Goal: Navigation & Orientation: Find specific page/section

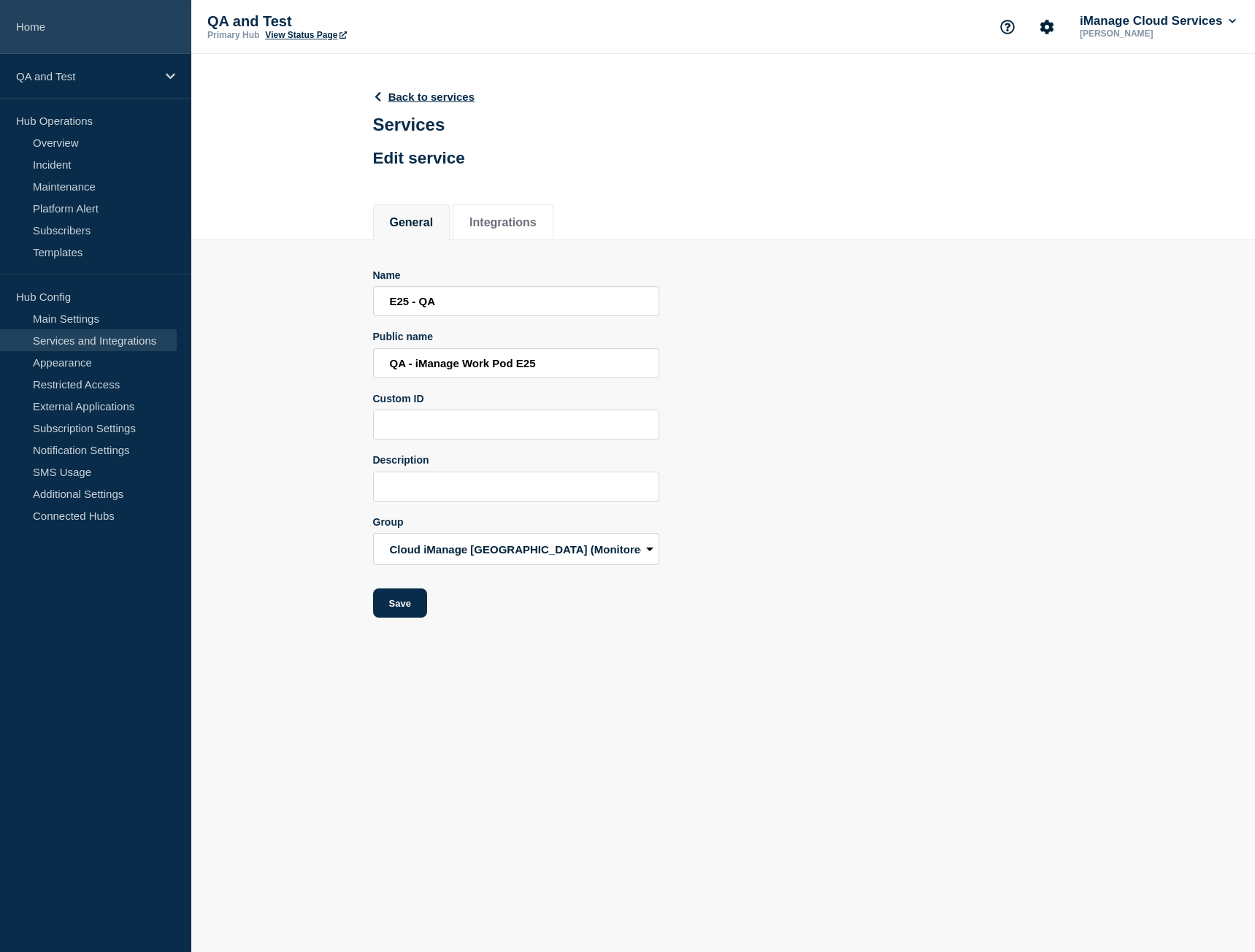
drag, startPoint x: 0, startPoint y: 0, endPoint x: 74, endPoint y: 34, distance: 81.4
click at [74, 34] on link "Home" at bounding box center [96, 27] width 192 height 54
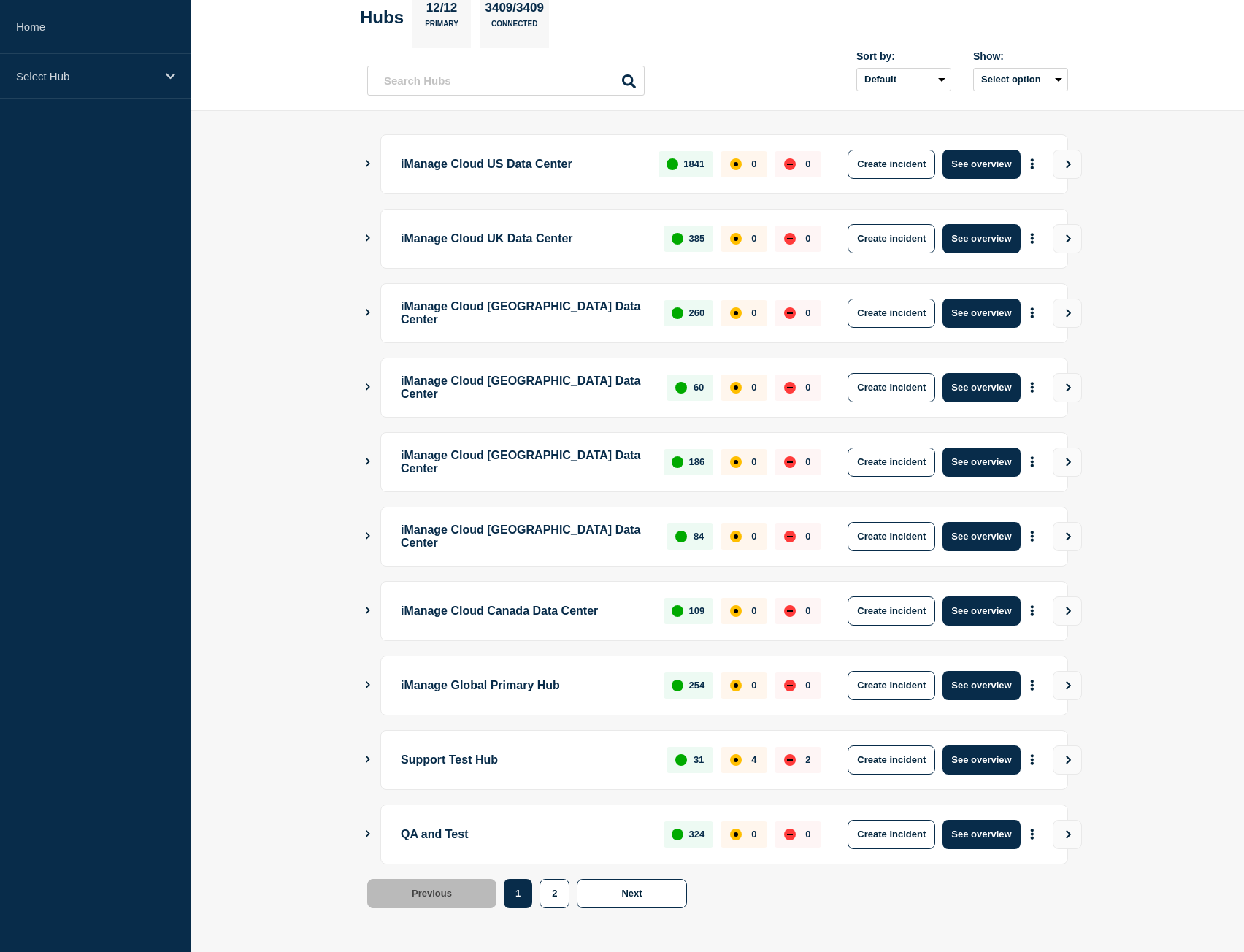
scroll to position [84, 0]
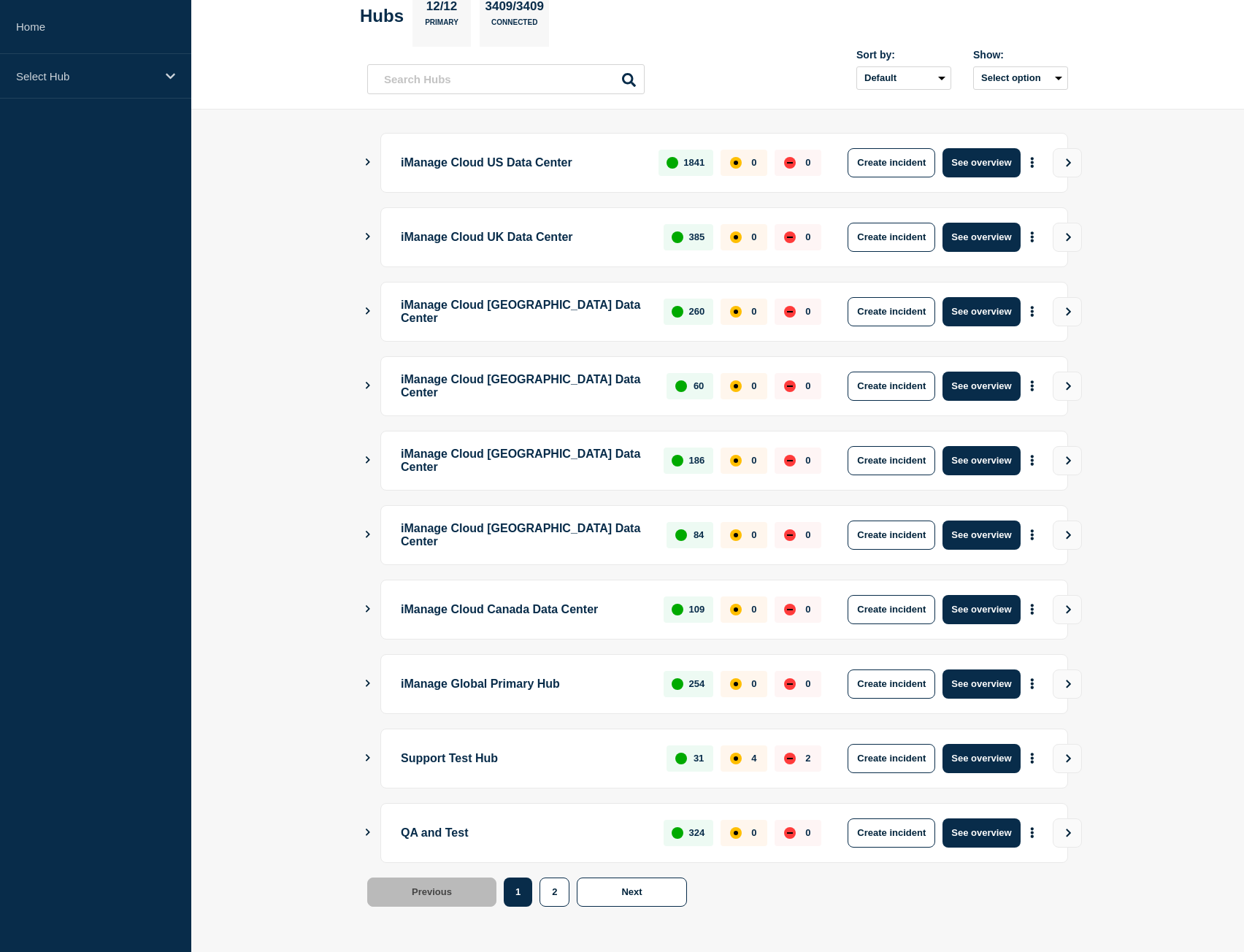
click at [366, 830] on icon "Show Connected Hubs" at bounding box center [367, 832] width 9 height 7
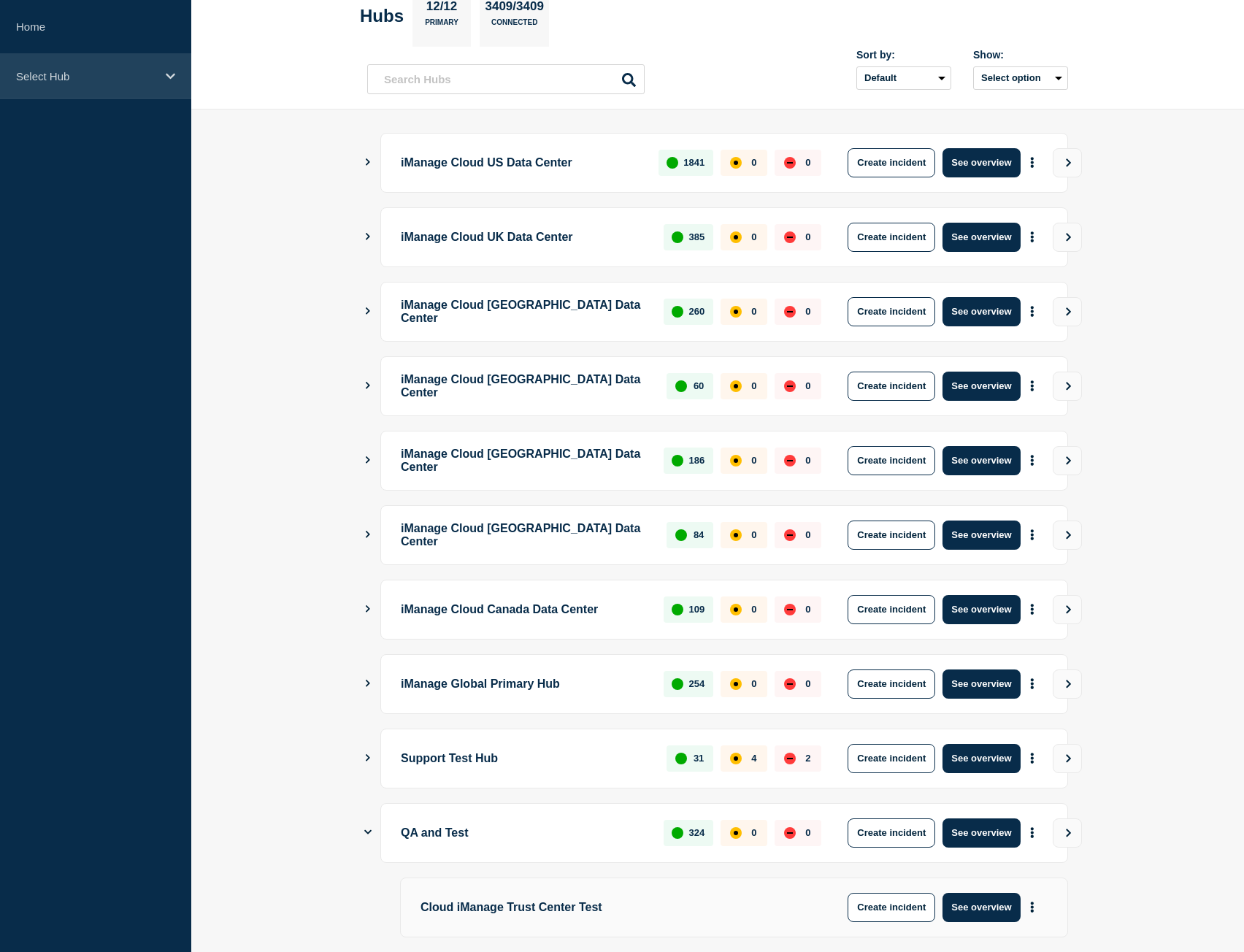
click at [110, 73] on p "Select Hub" at bounding box center [86, 75] width 140 height 12
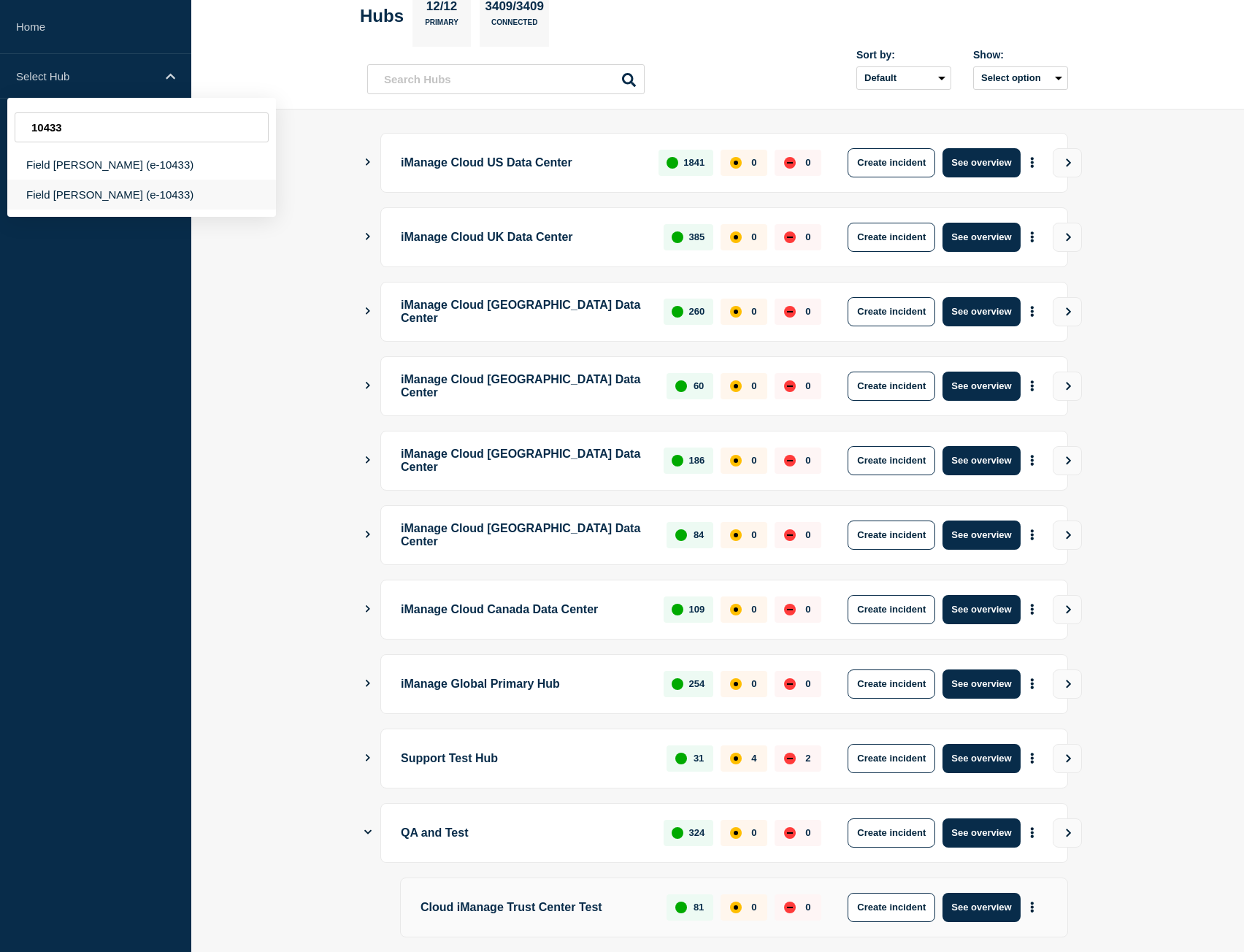
type input "10433"
click at [148, 204] on div "Field [PERSON_NAME] (e-10433)" at bounding box center [141, 194] width 269 height 30
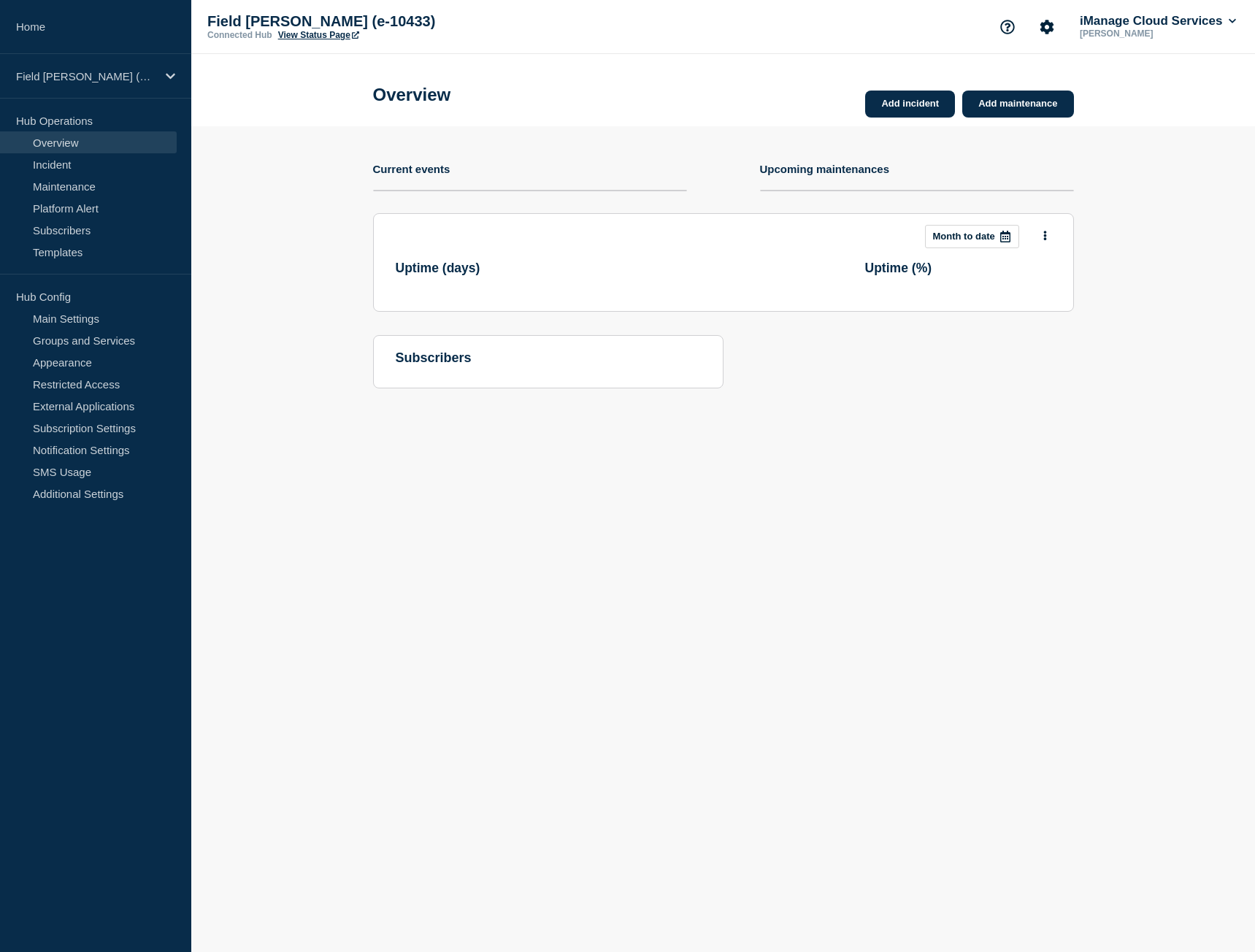
click at [310, 36] on link "View Status Page" at bounding box center [318, 34] width 81 height 10
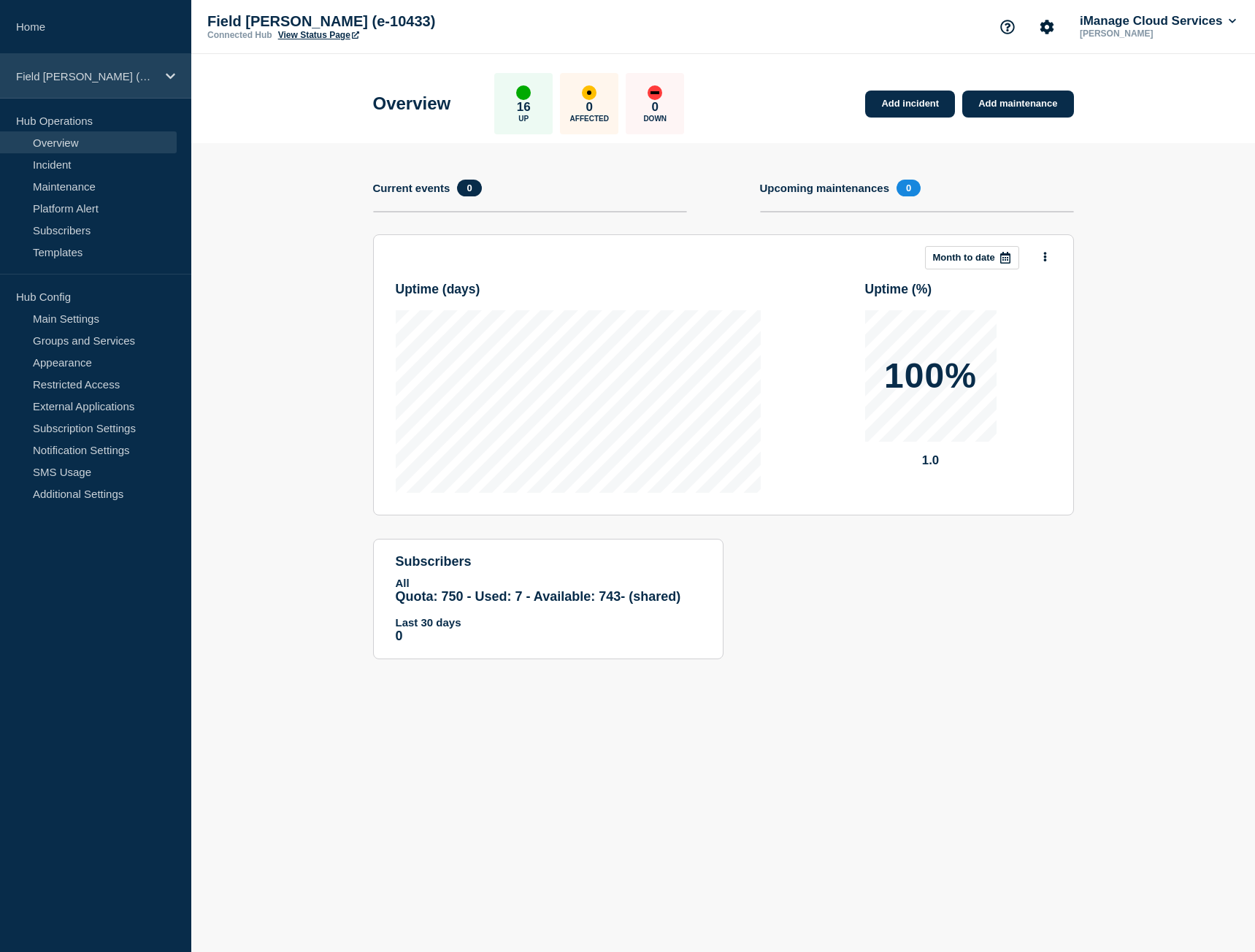
click at [86, 93] on div "Field [PERSON_NAME] (e-10433)" at bounding box center [96, 76] width 192 height 45
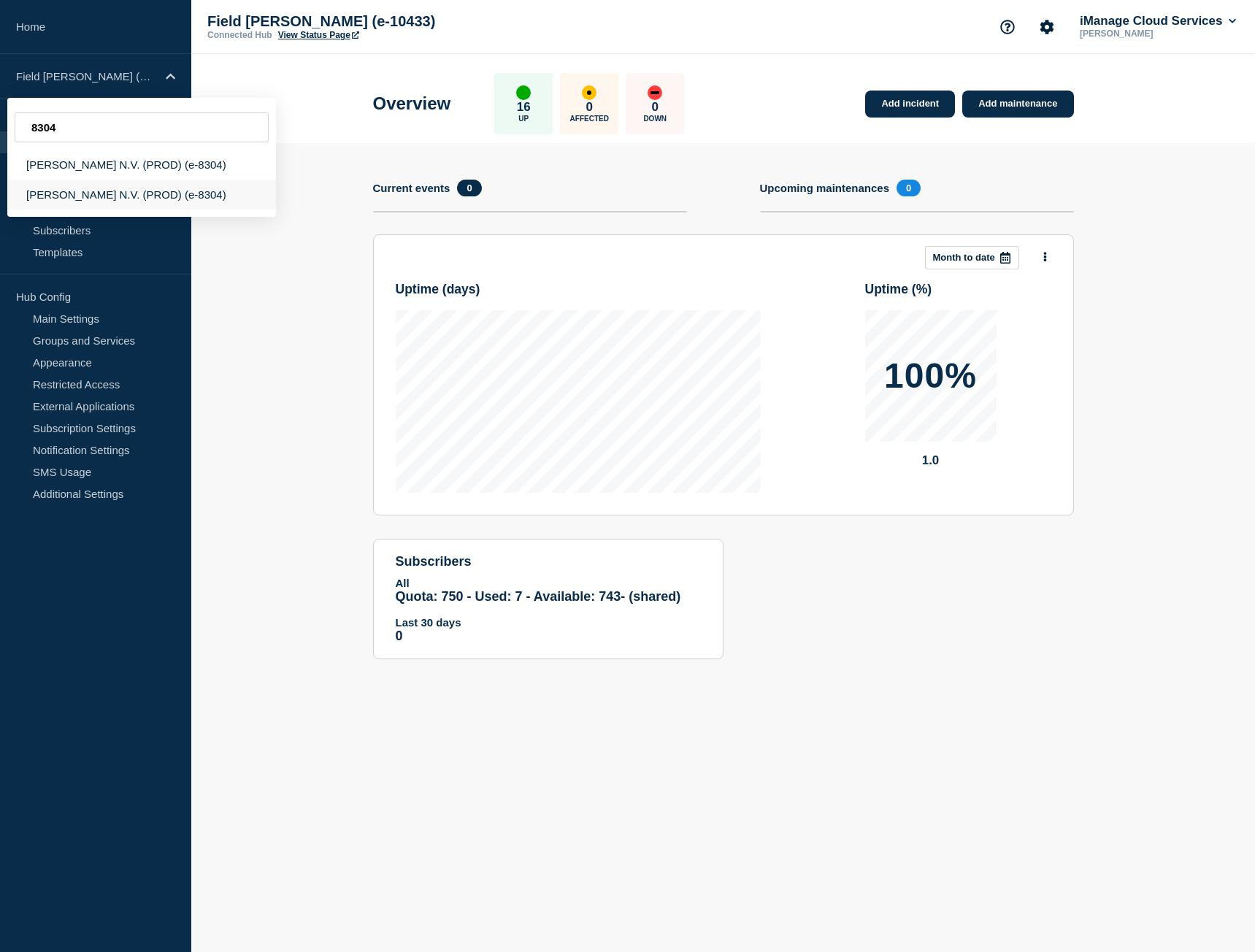
type input "8304"
click at [154, 201] on div "[PERSON_NAME] N.V. (PROD) (e-8304)" at bounding box center [141, 194] width 269 height 30
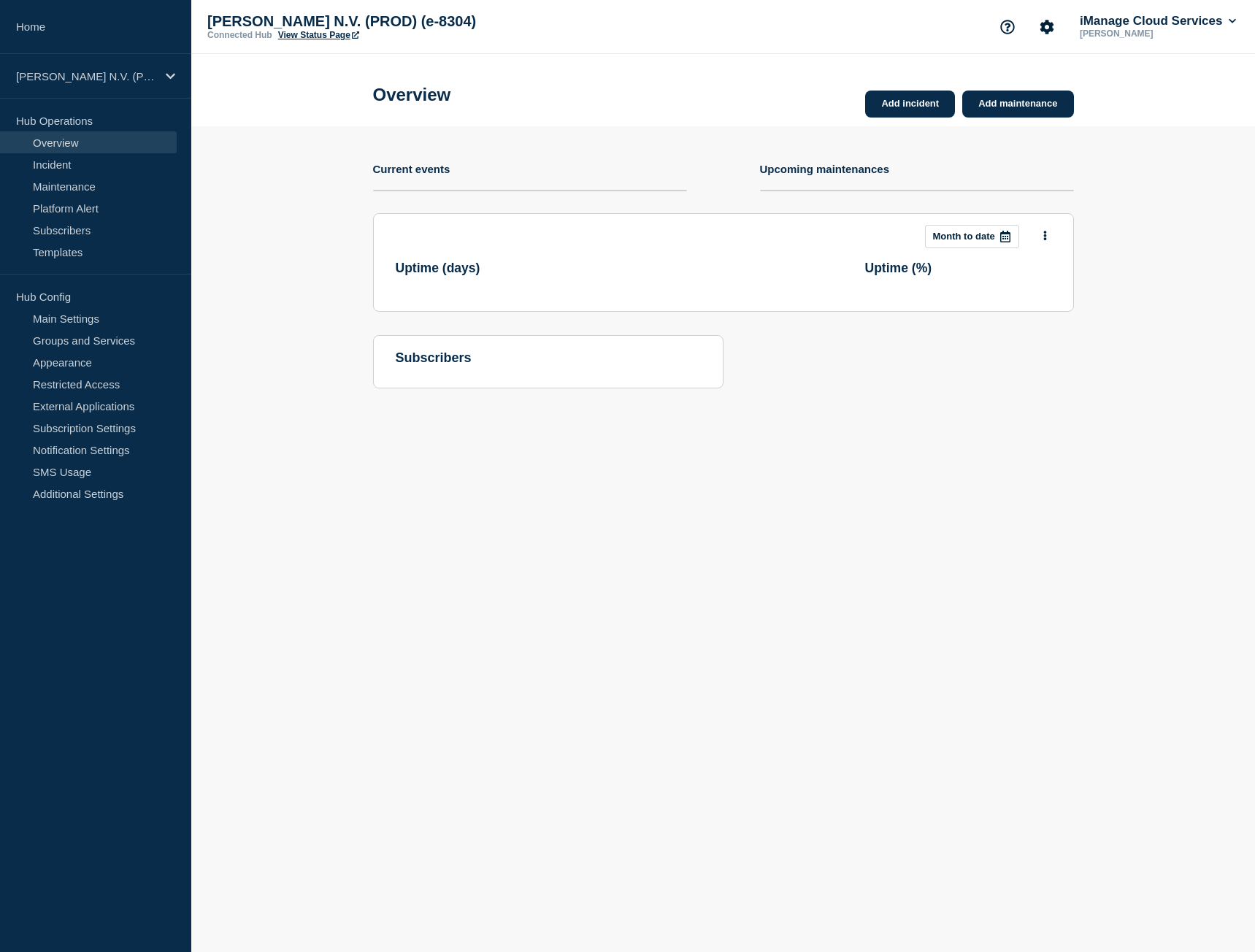
click at [304, 33] on link "View Status Page" at bounding box center [318, 34] width 81 height 10
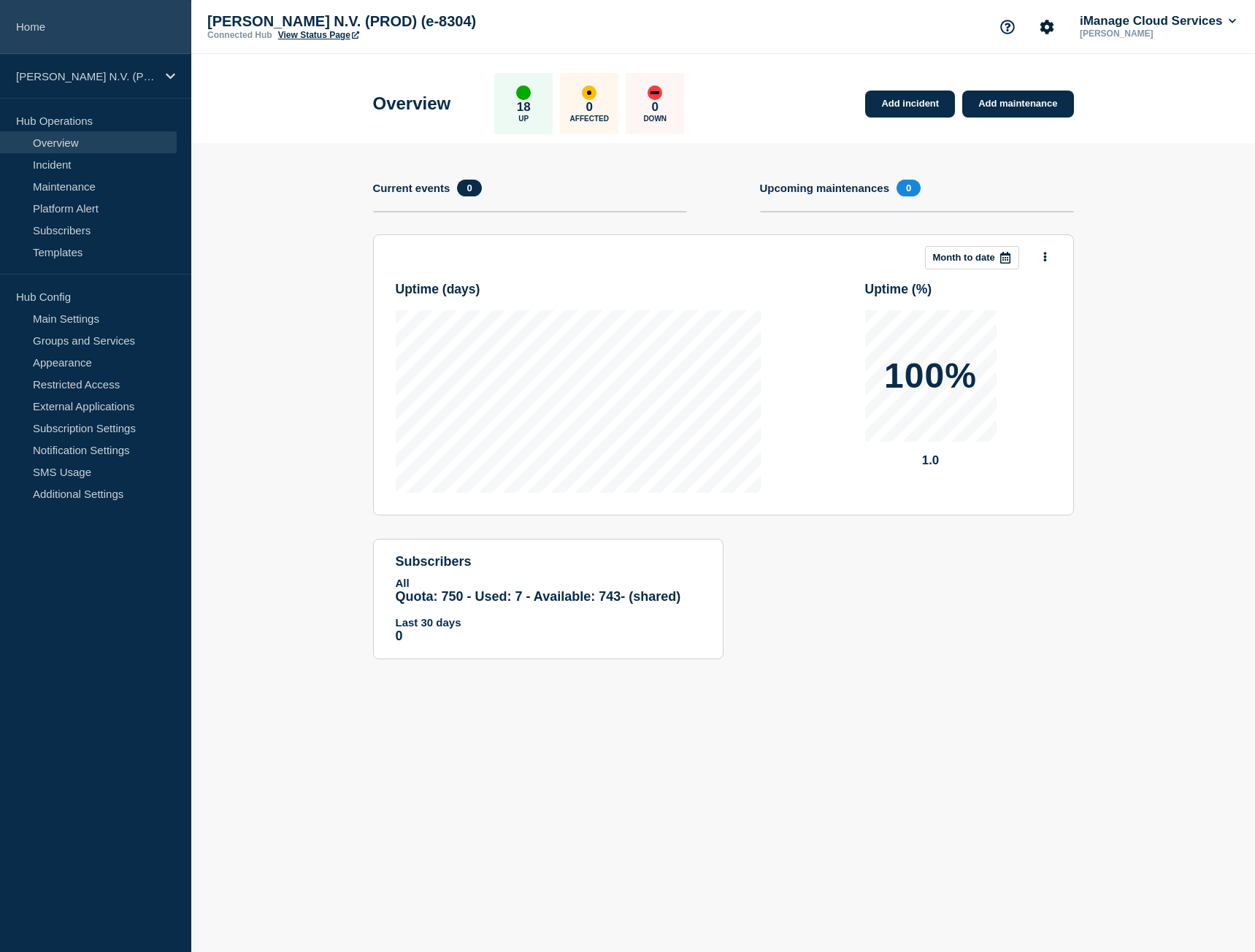
click at [94, 27] on link "Home" at bounding box center [96, 27] width 192 height 54
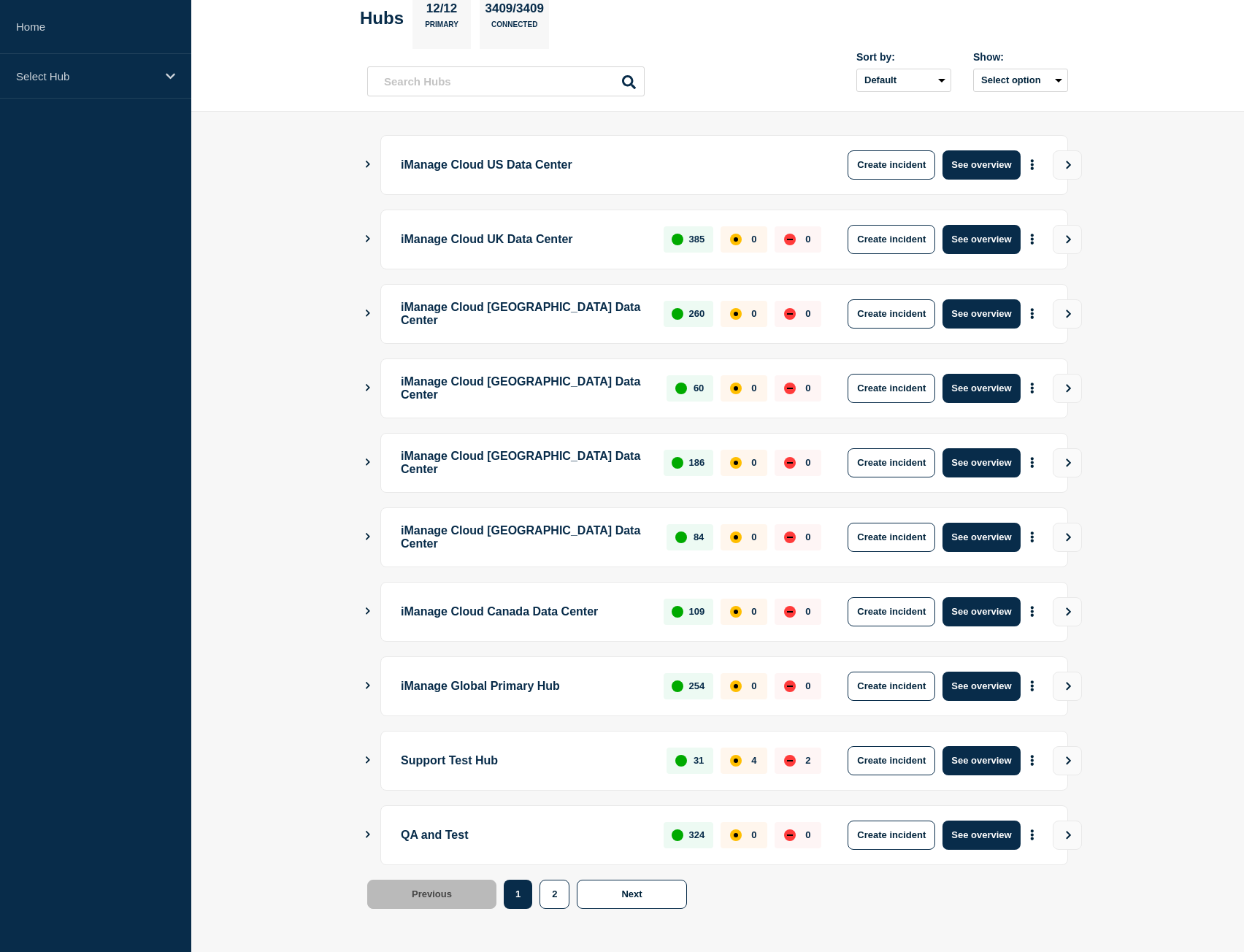
scroll to position [84, 0]
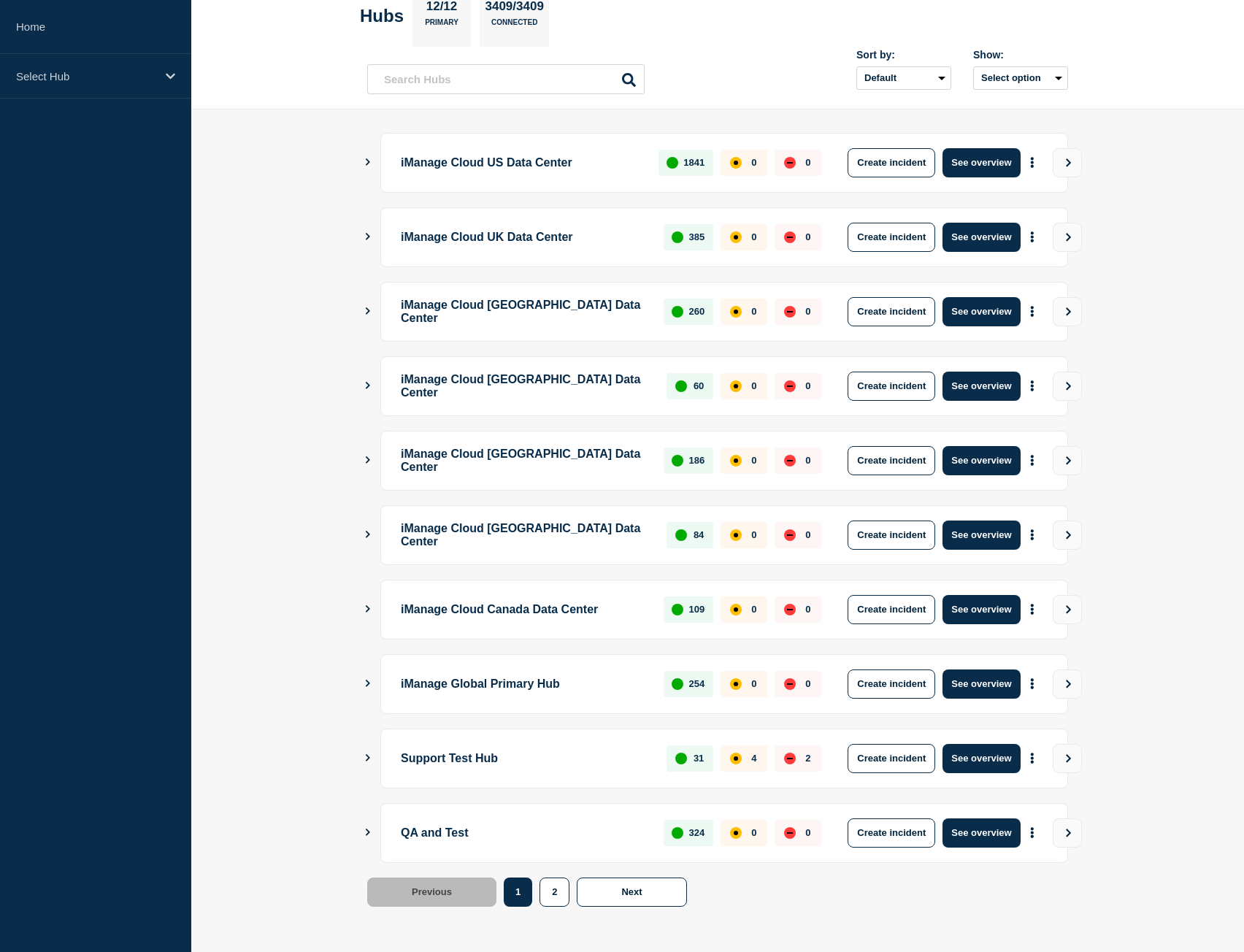
click at [369, 829] on icon "Show Connected Hubs" at bounding box center [367, 832] width 9 height 7
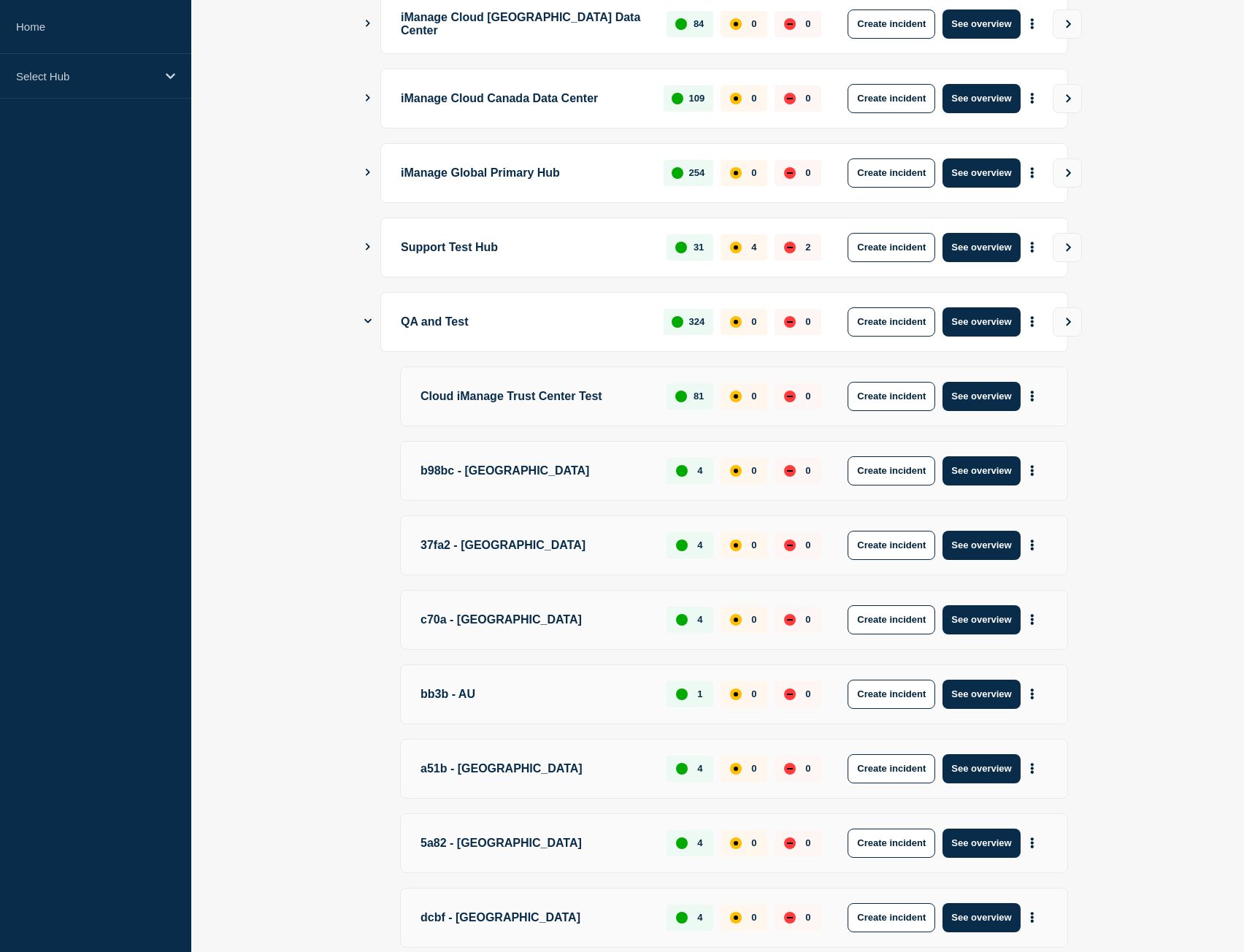
scroll to position [879, 0]
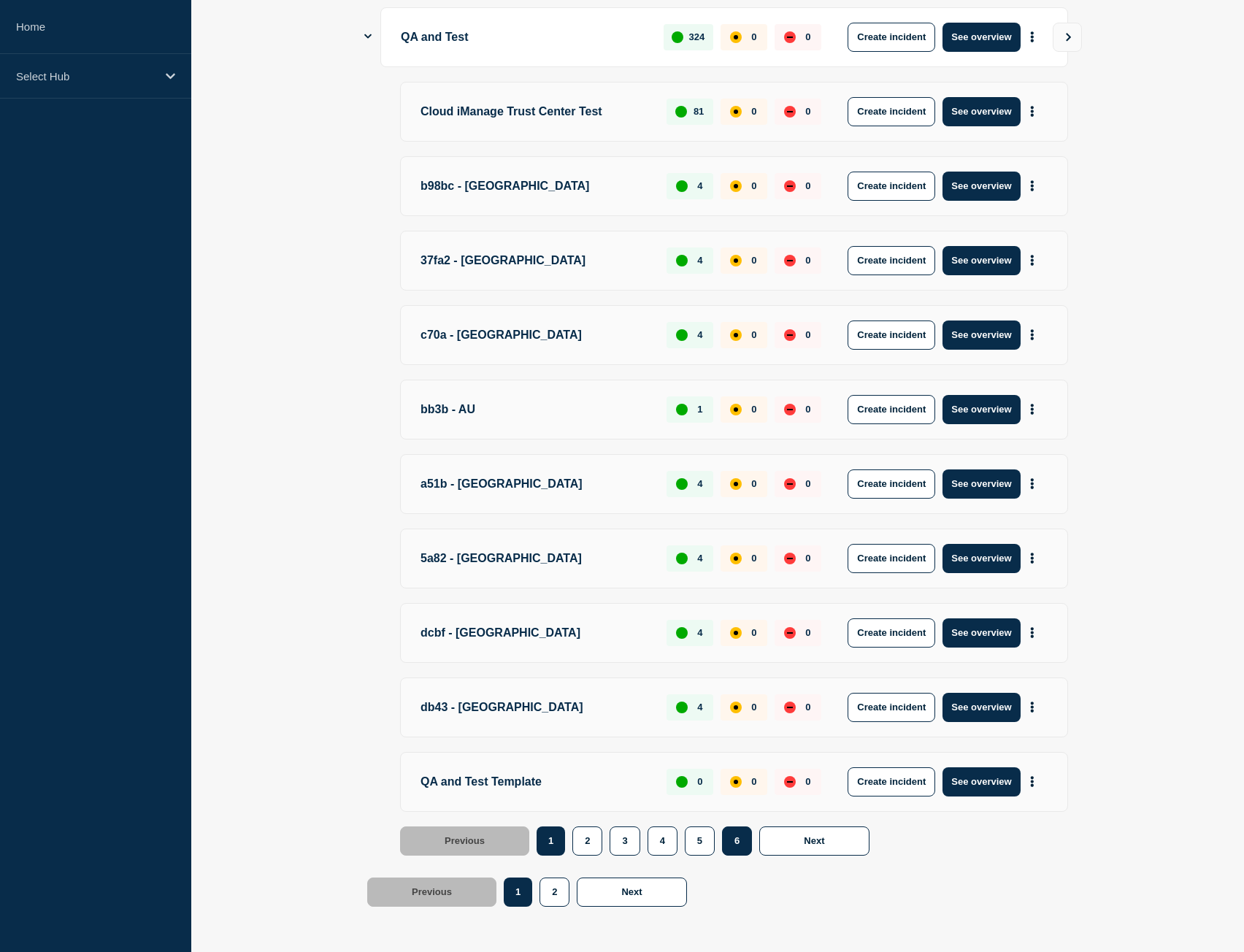
click at [738, 845] on button "6" at bounding box center [736, 840] width 30 height 29
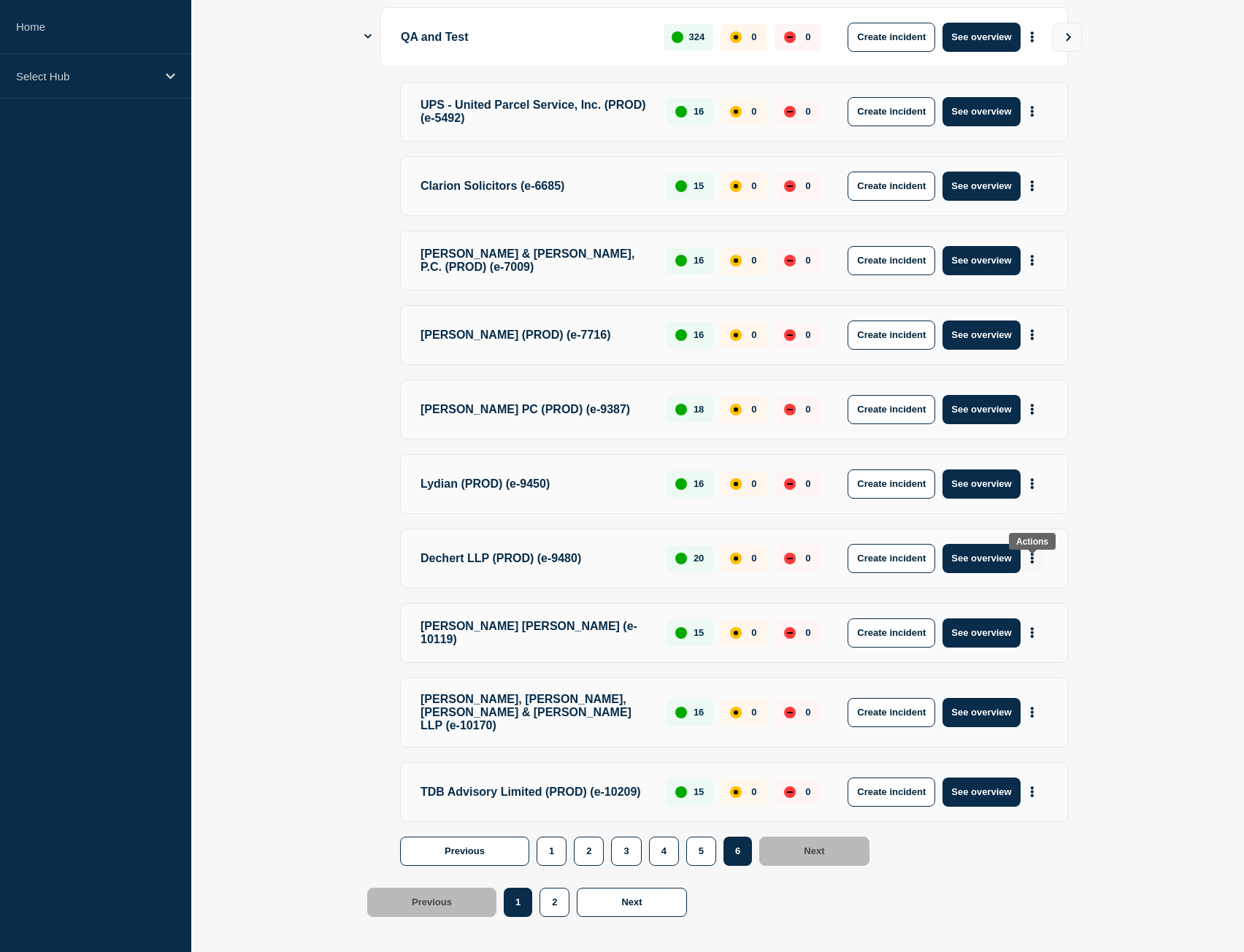
click at [1038, 572] on button "More actions" at bounding box center [1032, 558] width 19 height 27
click at [1025, 628] on link "View Status Page" at bounding box center [1030, 629] width 107 height 12
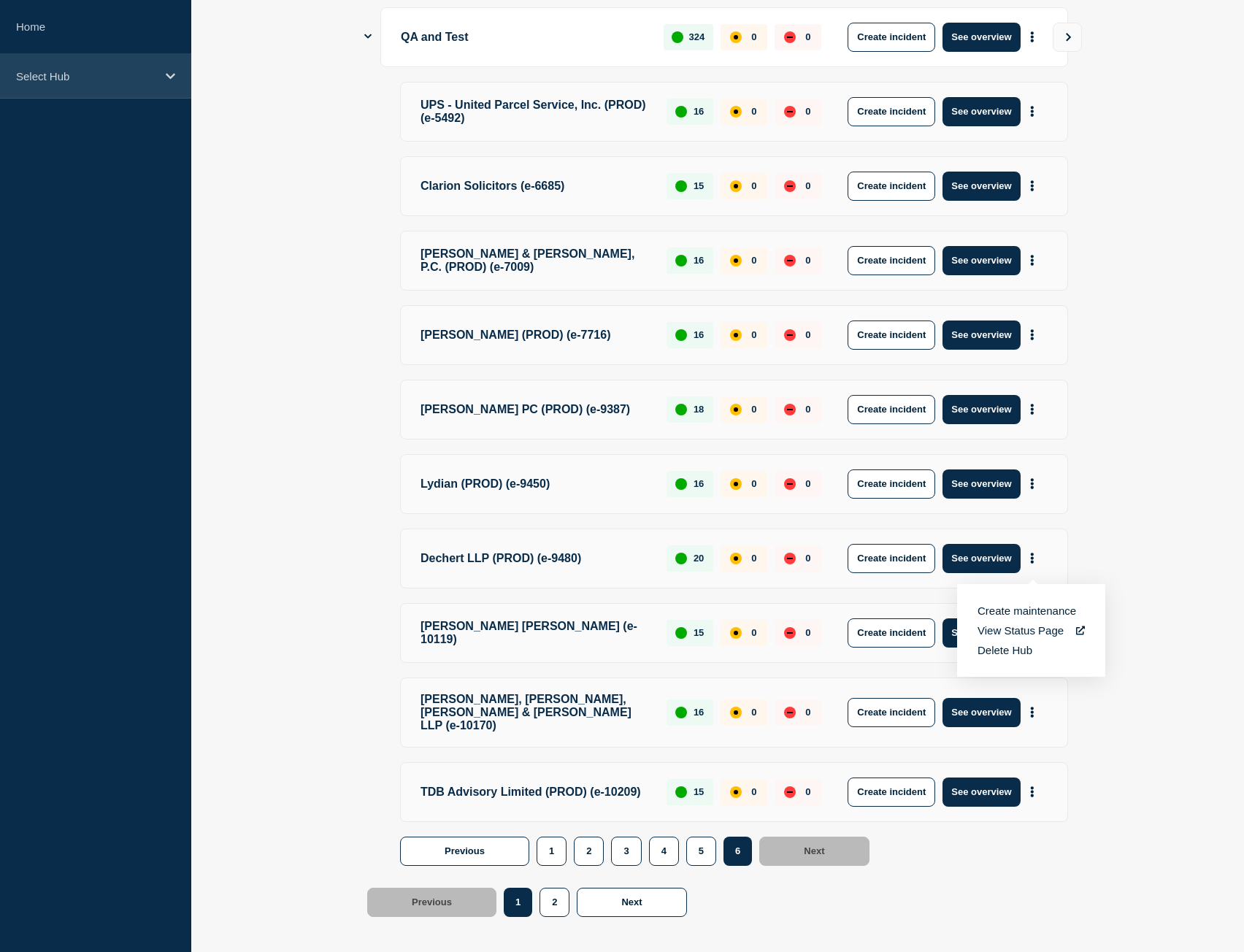
click at [104, 75] on p "Select Hub" at bounding box center [86, 75] width 140 height 12
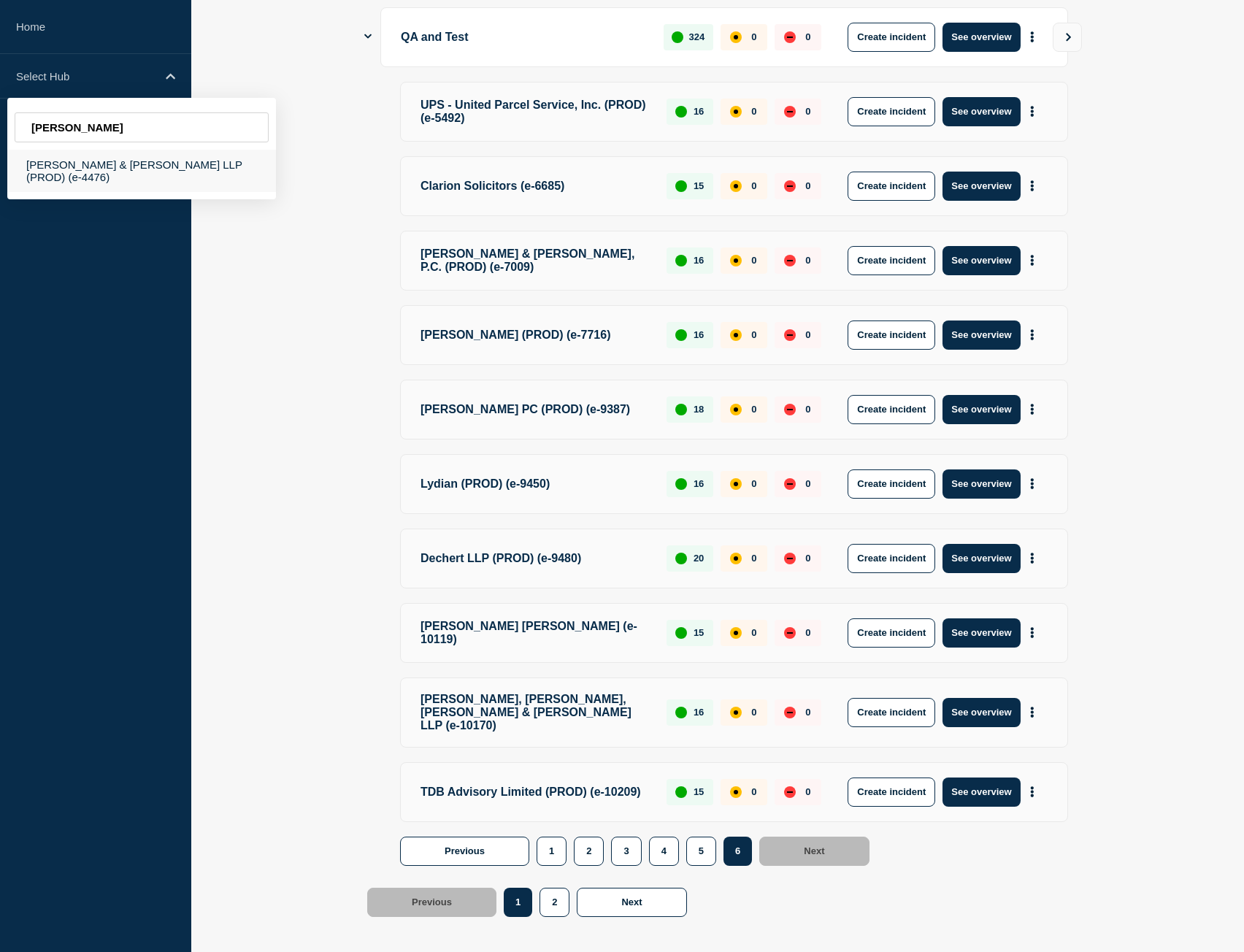
type input "[PERSON_NAME]"
click at [158, 162] on div "[PERSON_NAME] & [PERSON_NAME] LLP (PROD) (e-4476)" at bounding box center [141, 171] width 269 height 43
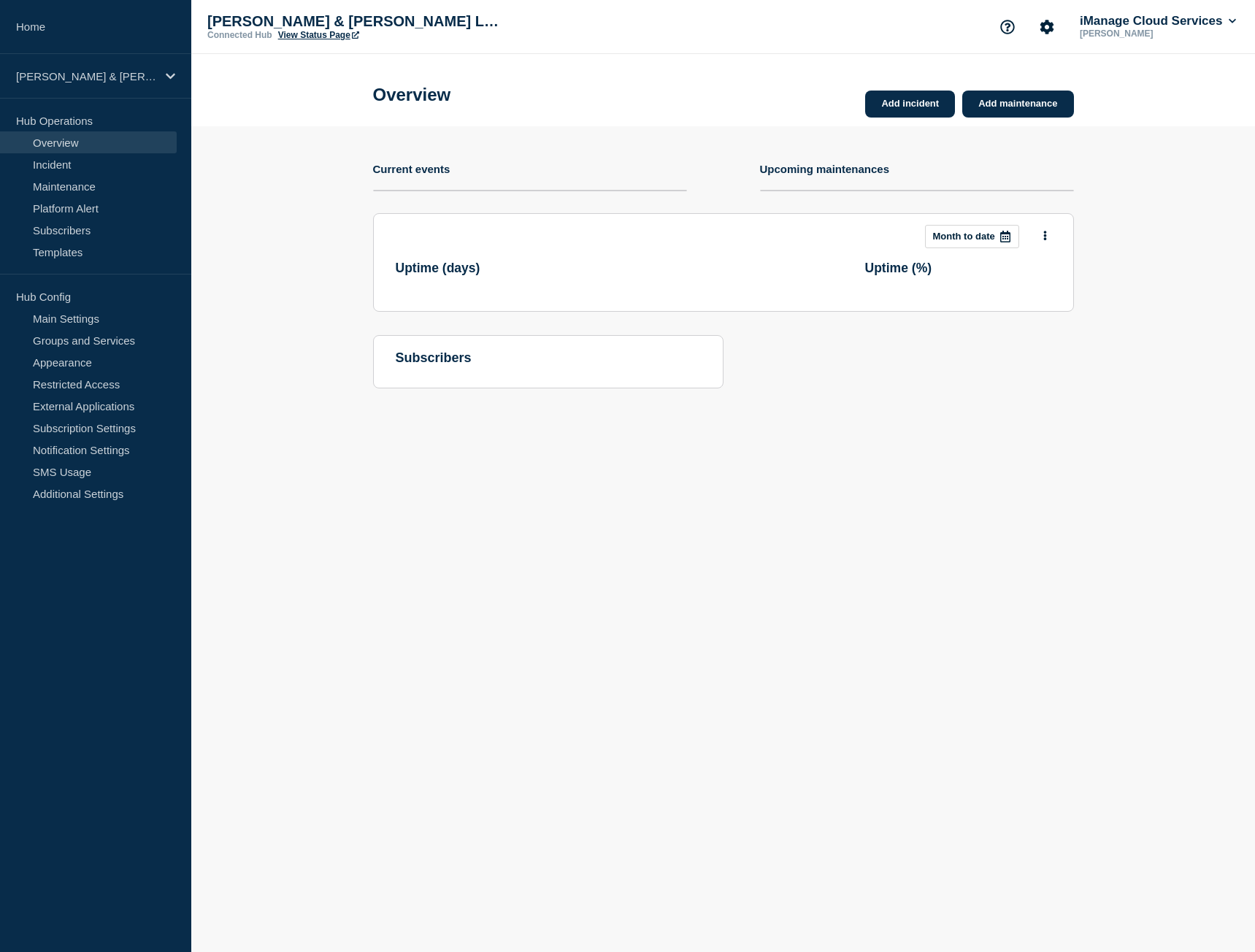
click at [320, 37] on link "View Status Page" at bounding box center [318, 34] width 81 height 10
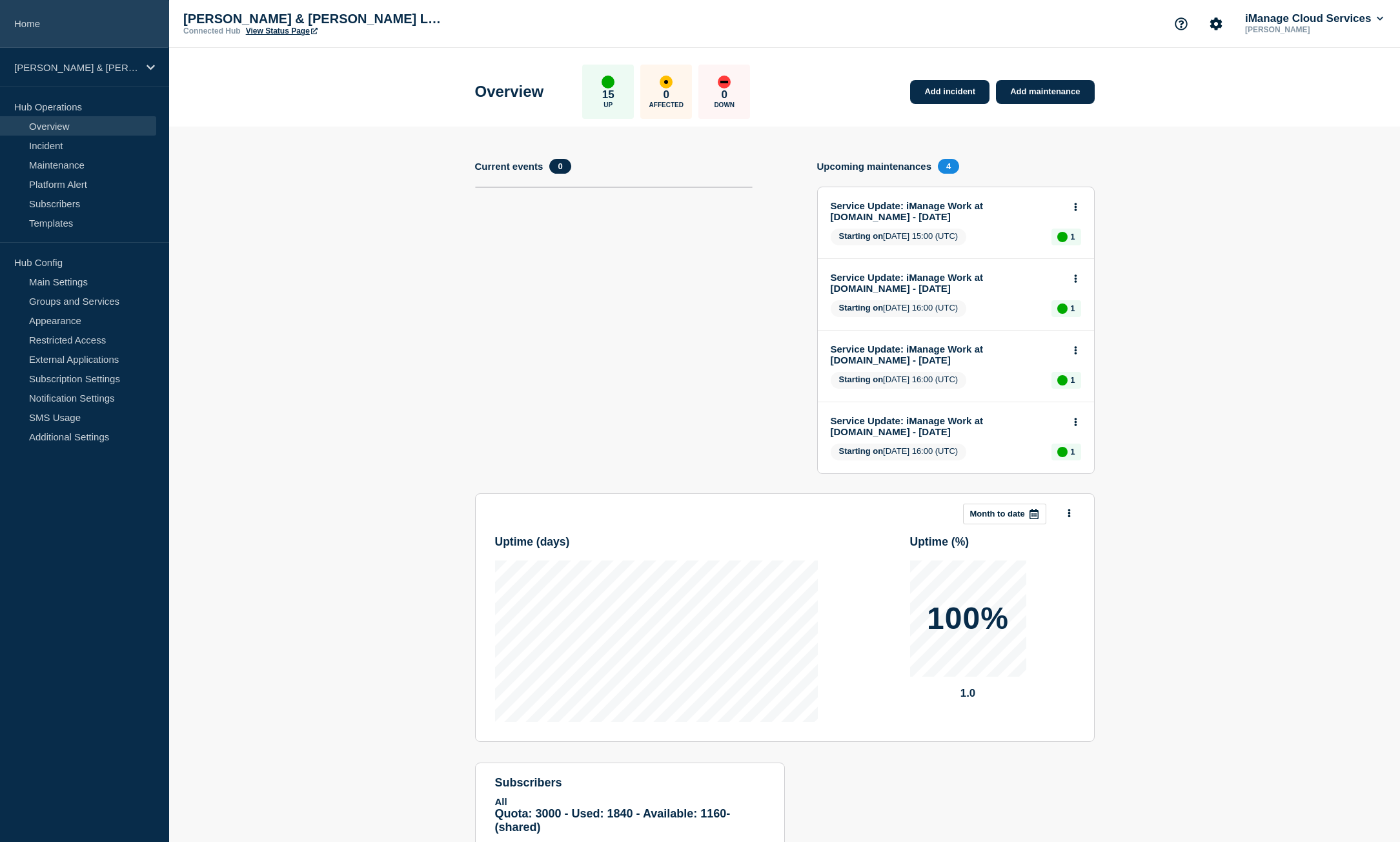
click at [89, 28] on link "Home" at bounding box center [85, 24] width 169 height 48
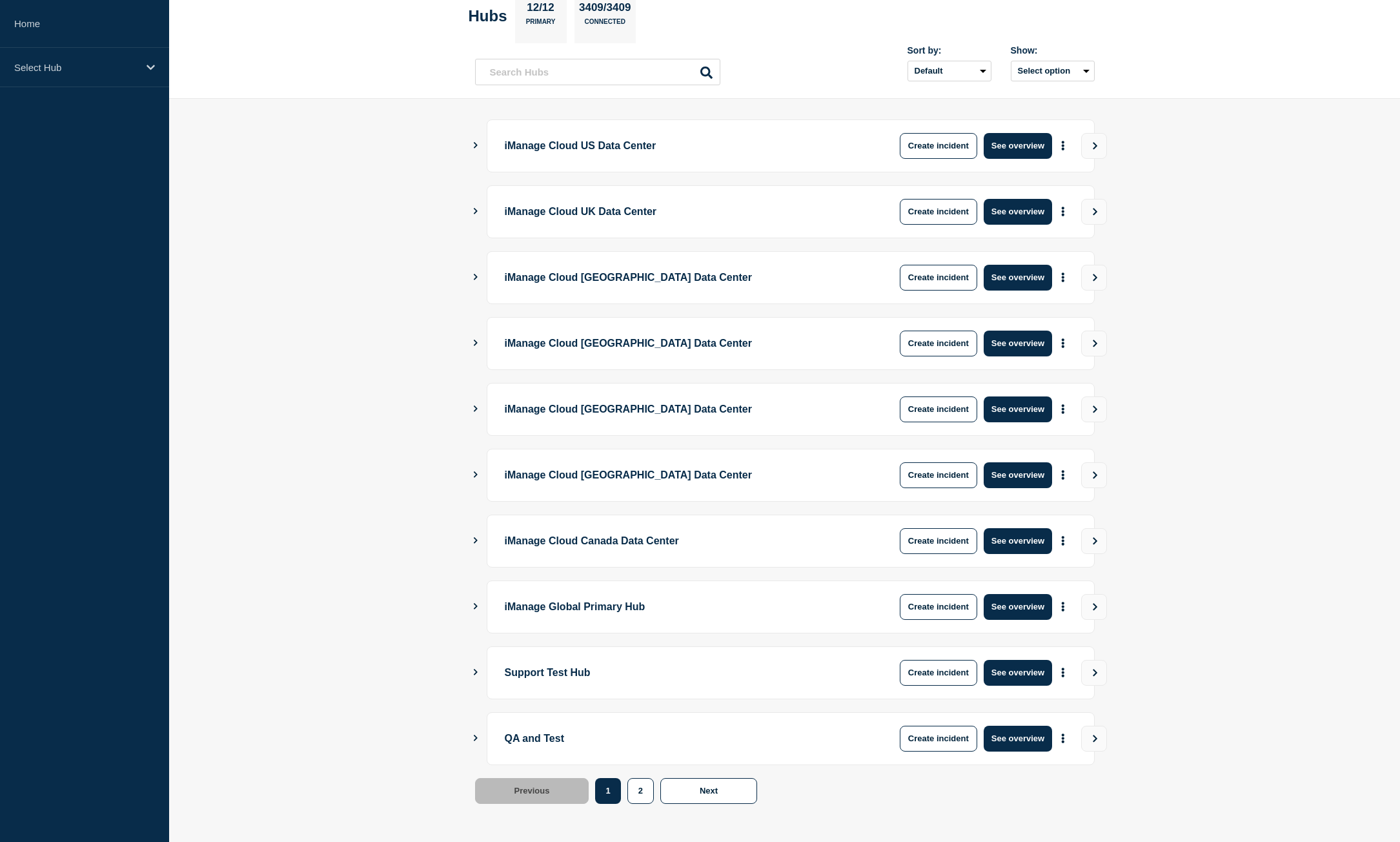
scroll to position [74, 0]
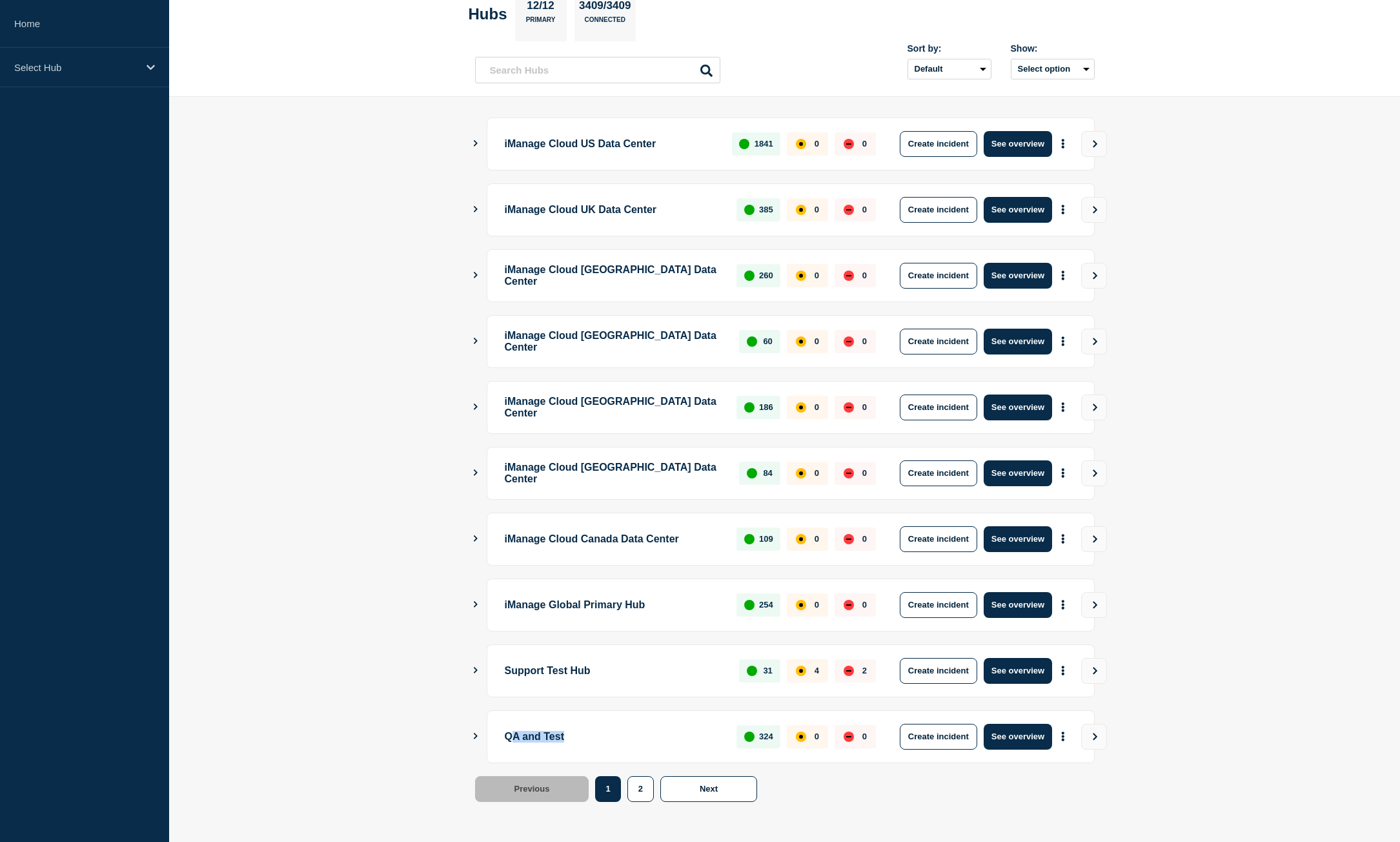
drag, startPoint x: 515, startPoint y: 738, endPoint x: 598, endPoint y: 741, distance: 83.1
click at [598, 741] on p "QA and Test" at bounding box center [613, 736] width 218 height 25
click at [599, 741] on p "QA and Test" at bounding box center [613, 736] width 218 height 25
drag, startPoint x: 516, startPoint y: 664, endPoint x: 584, endPoint y: 667, distance: 68.1
click at [584, 667] on p "Support Test Hub" at bounding box center [615, 670] width 220 height 25
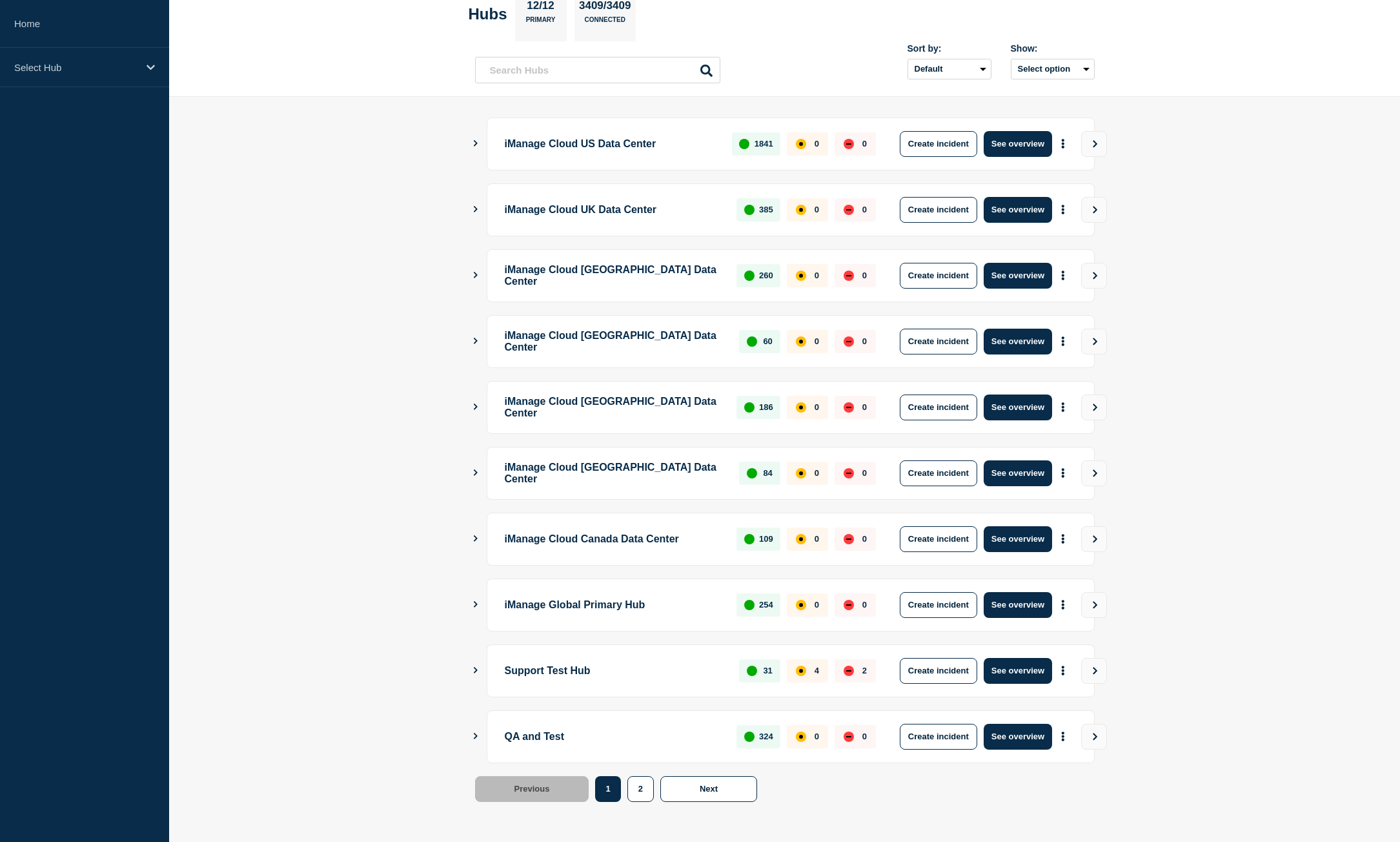
click at [594, 669] on p "Support Test Hub" at bounding box center [615, 670] width 220 height 25
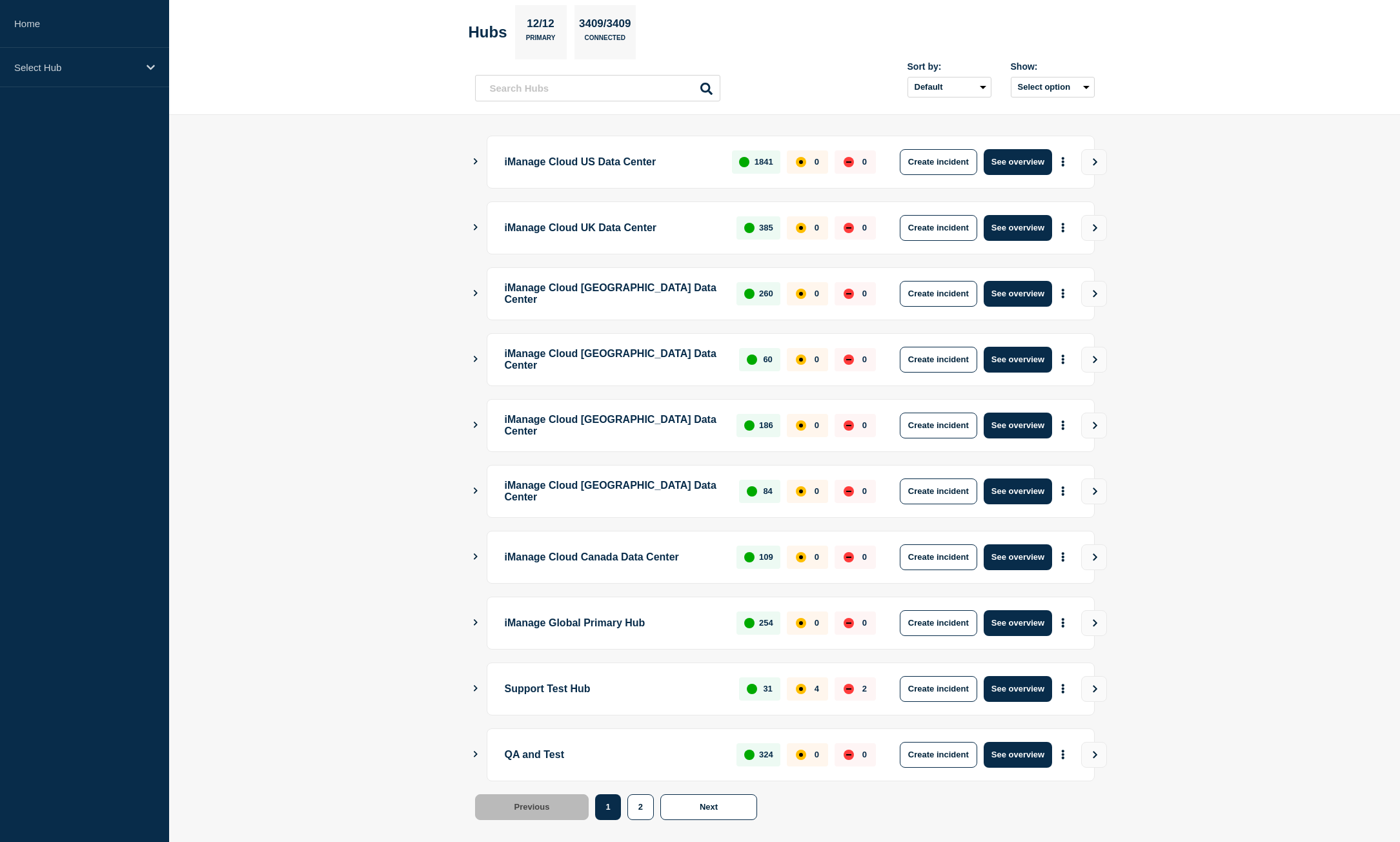
scroll to position [65, 0]
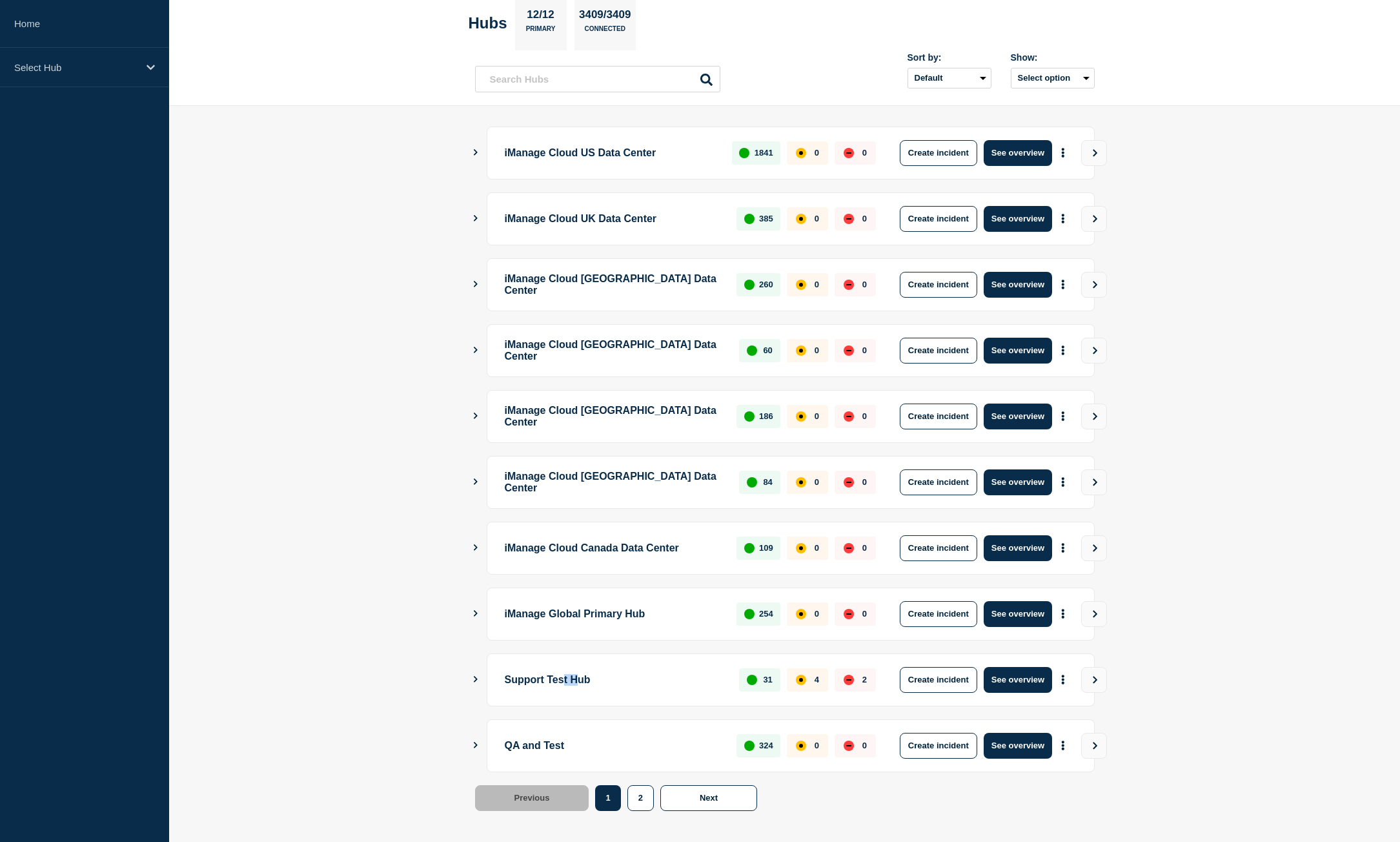
drag, startPoint x: 574, startPoint y: 683, endPoint x: 594, endPoint y: 682, distance: 20.0
click at [594, 682] on p "Support Test Hub" at bounding box center [615, 679] width 220 height 25
click at [611, 682] on p "Support Test Hub" at bounding box center [615, 679] width 220 height 25
drag, startPoint x: 611, startPoint y: 682, endPoint x: 500, endPoint y: 681, distance: 111.0
click at [500, 681] on div "Support Test Hub 31 4 2 Create incident See overview" at bounding box center [791, 680] width 608 height 53
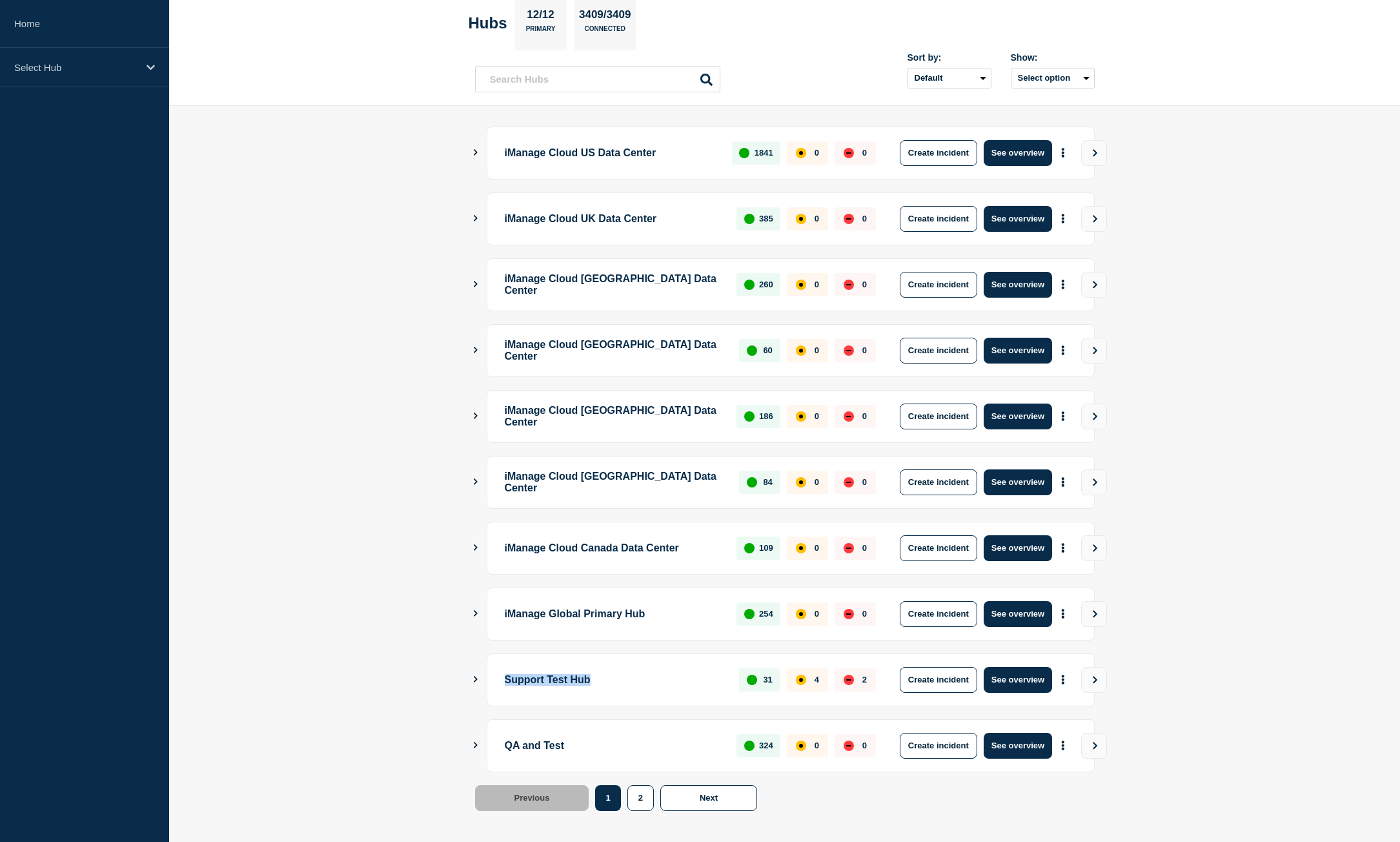
click at [750, 697] on div "Support Test Hub 31 4 2 Create incident See overview" at bounding box center [791, 680] width 608 height 53
drag, startPoint x: 582, startPoint y: 612, endPoint x: 671, endPoint y: 618, distance: 89.2
click at [671, 618] on p "iManage Global Primary Hub" at bounding box center [613, 613] width 218 height 25
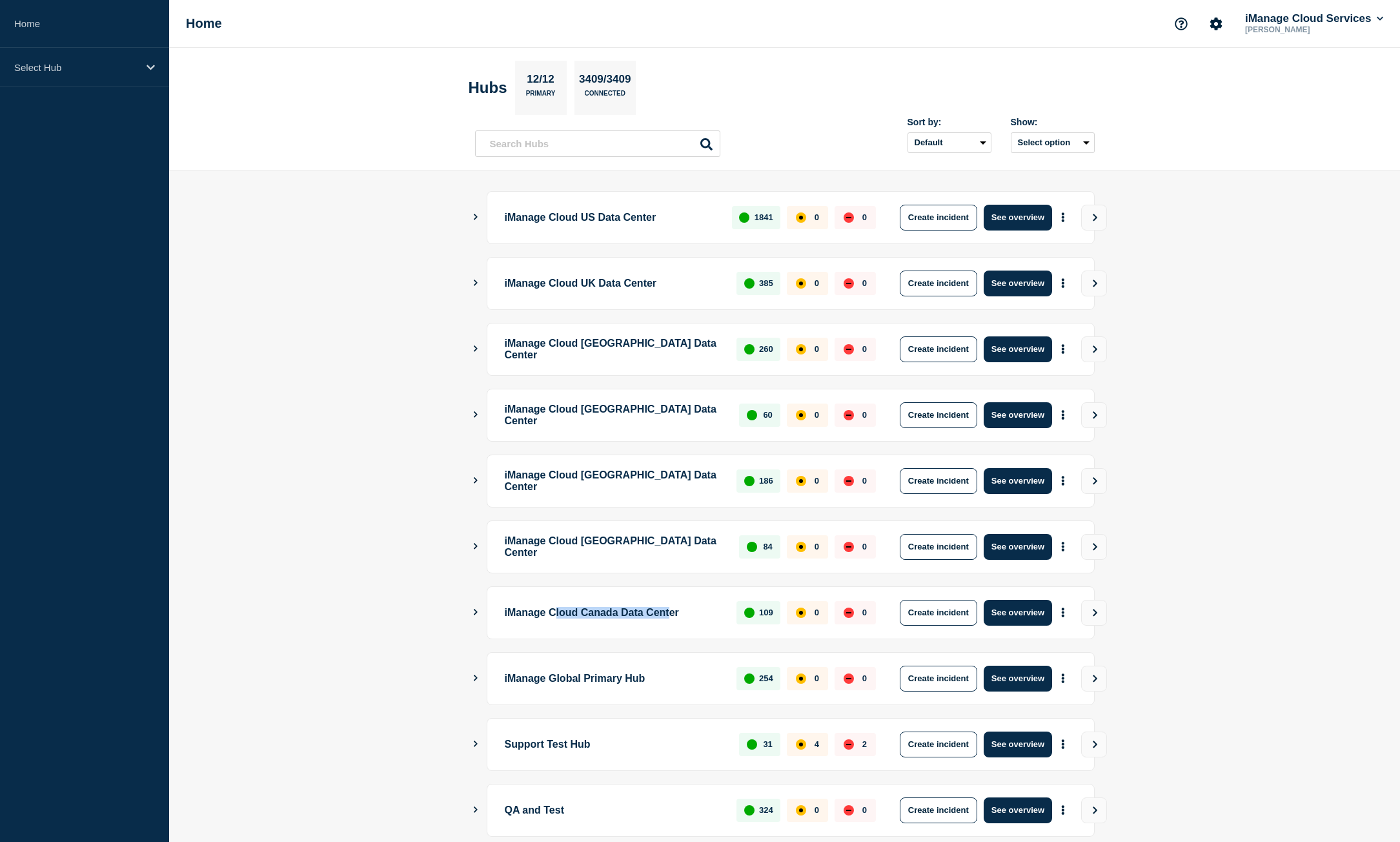
drag, startPoint x: 562, startPoint y: 616, endPoint x: 703, endPoint y: 613, distance: 141.0
click at [696, 614] on p "iManage Cloud Canada Data Center" at bounding box center [613, 612] width 218 height 25
drag, startPoint x: 578, startPoint y: 544, endPoint x: 705, endPoint y: 539, distance: 127.1
click at [698, 540] on p "iManage Cloud [GEOGRAPHIC_DATA] Data Center" at bounding box center [615, 546] width 220 height 25
drag, startPoint x: 605, startPoint y: 472, endPoint x: 696, endPoint y: 470, distance: 91.0
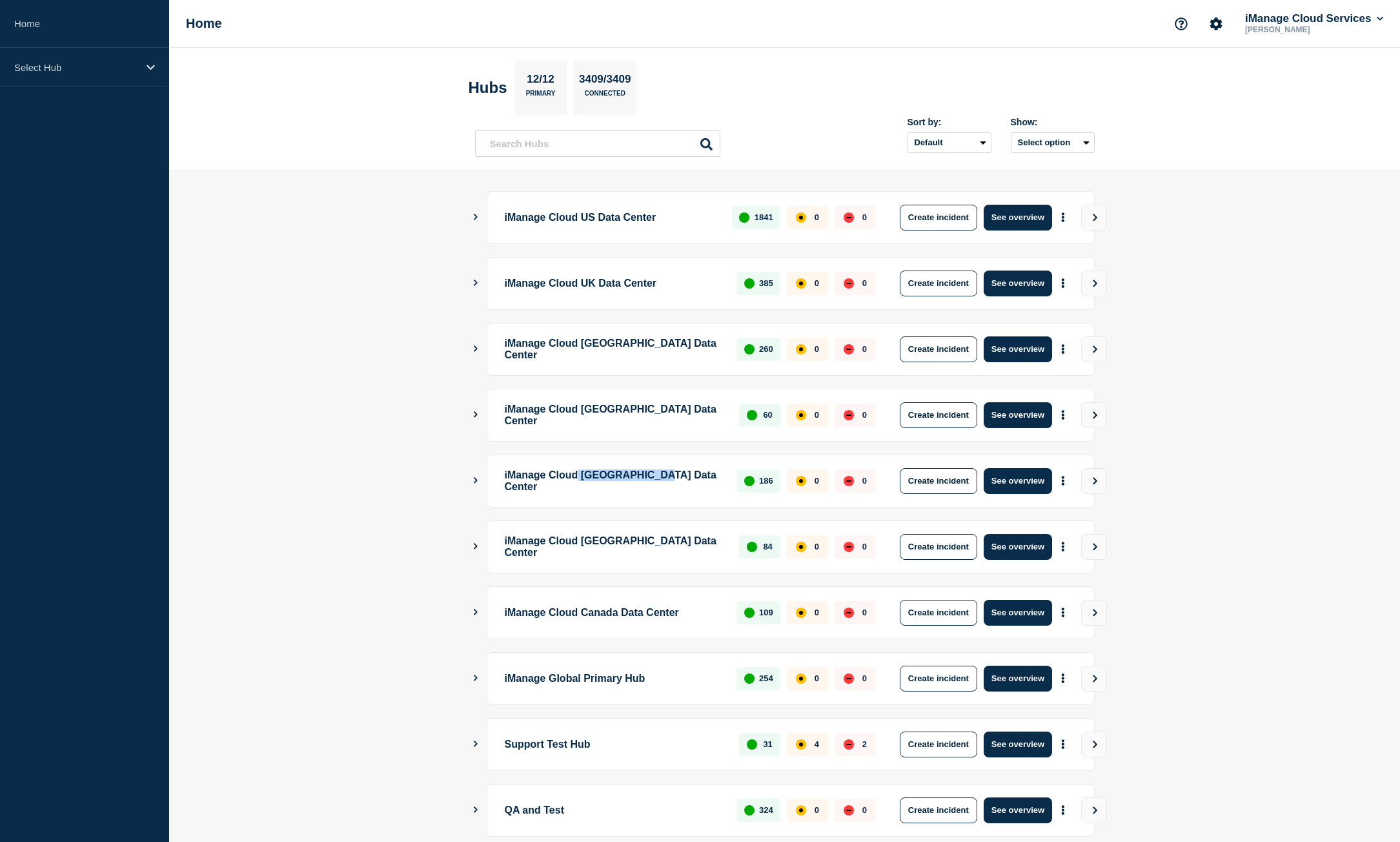
click at [695, 471] on p "iManage Cloud [GEOGRAPHIC_DATA] Data Center" at bounding box center [613, 480] width 218 height 25
drag, startPoint x: 615, startPoint y: 407, endPoint x: 698, endPoint y: 395, distance: 83.9
click at [698, 395] on div "iManage Cloud Brazil Data Center 60 0 0 Create incident See overview" at bounding box center [791, 415] width 608 height 53
drag, startPoint x: 626, startPoint y: 355, endPoint x: 689, endPoint y: 326, distance: 69.4
click at [703, 345] on p "iManage Cloud [GEOGRAPHIC_DATA] Data Center" at bounding box center [613, 349] width 218 height 25
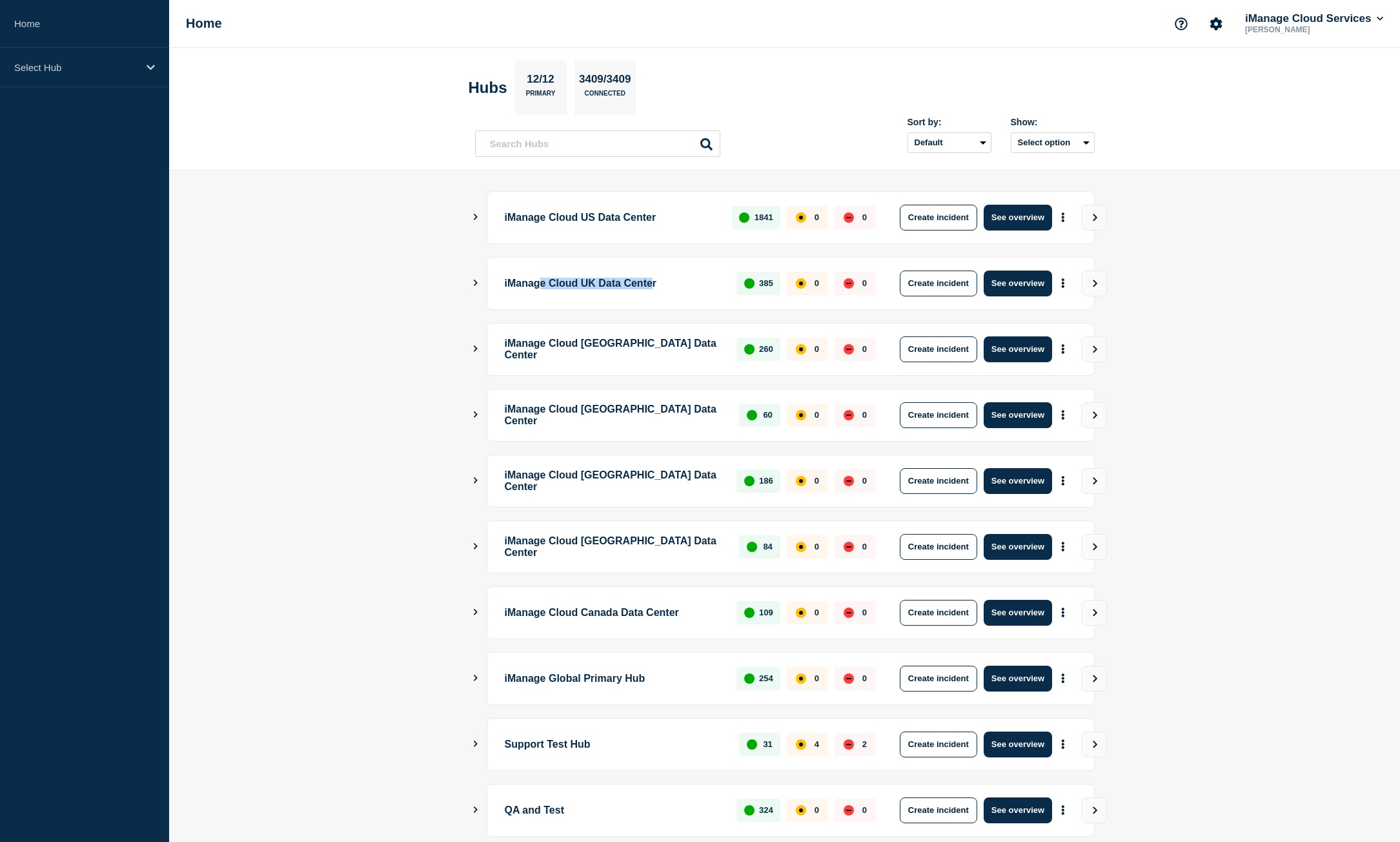
drag, startPoint x: 546, startPoint y: 284, endPoint x: 670, endPoint y: 257, distance: 126.9
click at [674, 266] on div "iManage Cloud UK Data Center 385 0 0 Create incident See overview" at bounding box center [791, 283] width 608 height 53
drag, startPoint x: 582, startPoint y: 225, endPoint x: 645, endPoint y: 287, distance: 88.4
click at [641, 215] on p "iManage Cloud US Data Center" at bounding box center [611, 217] width 213 height 25
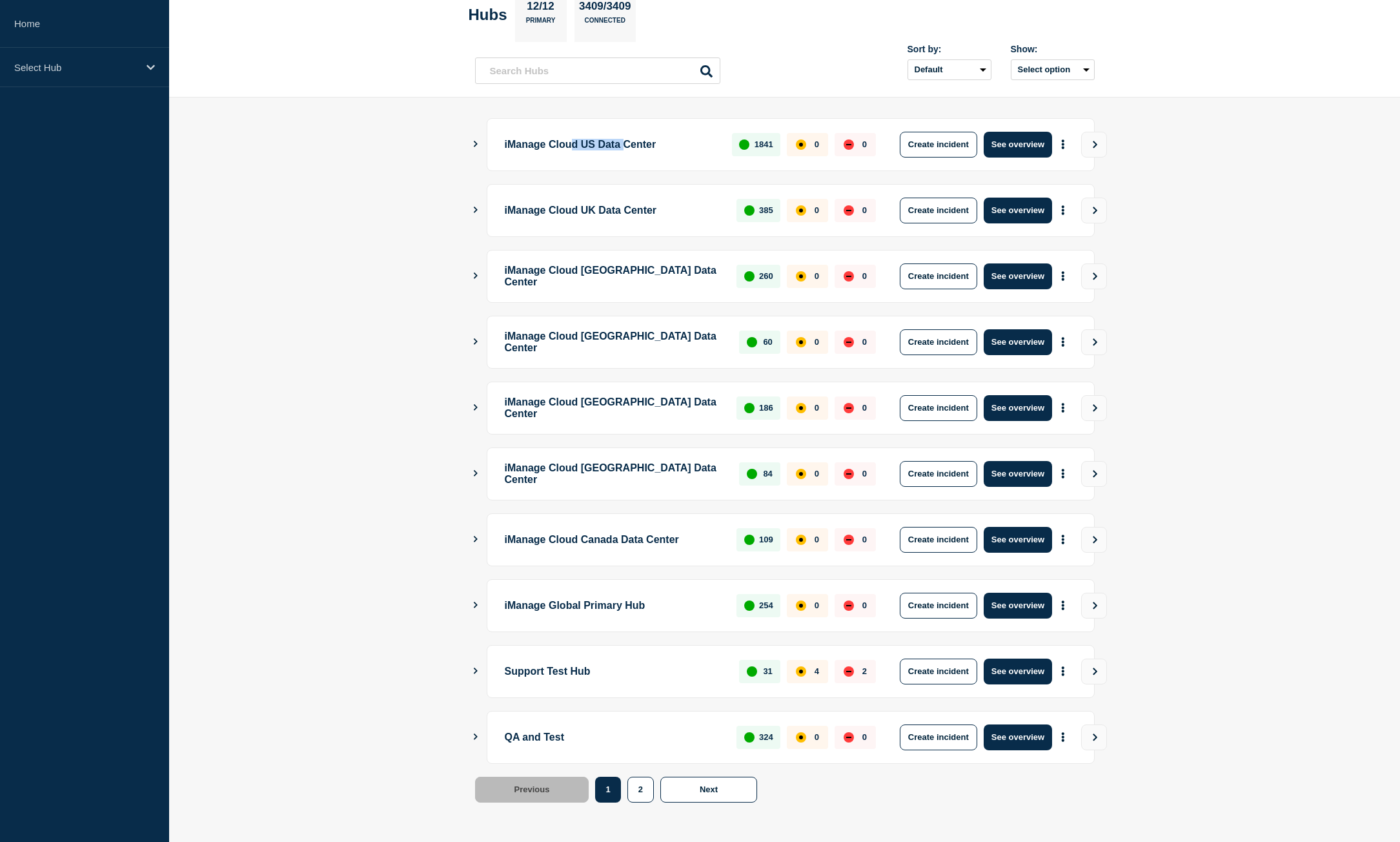
scroll to position [74, 0]
drag, startPoint x: 541, startPoint y: 612, endPoint x: 741, endPoint y: 618, distance: 200.1
click at [751, 619] on div "iManage Global Primary Hub 254 0 0 Create incident See overview" at bounding box center [791, 604] width 608 height 53
